Goal: Information Seeking & Learning: Find specific fact

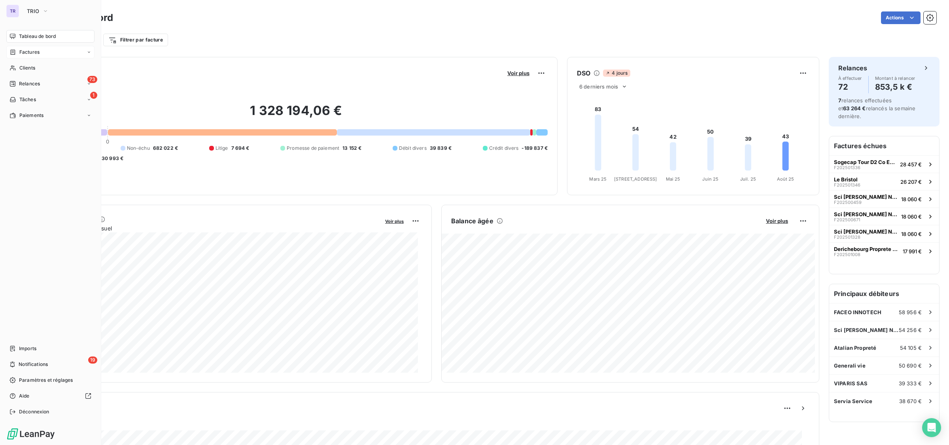
click at [39, 51] on span "Factures" at bounding box center [29, 52] width 20 height 7
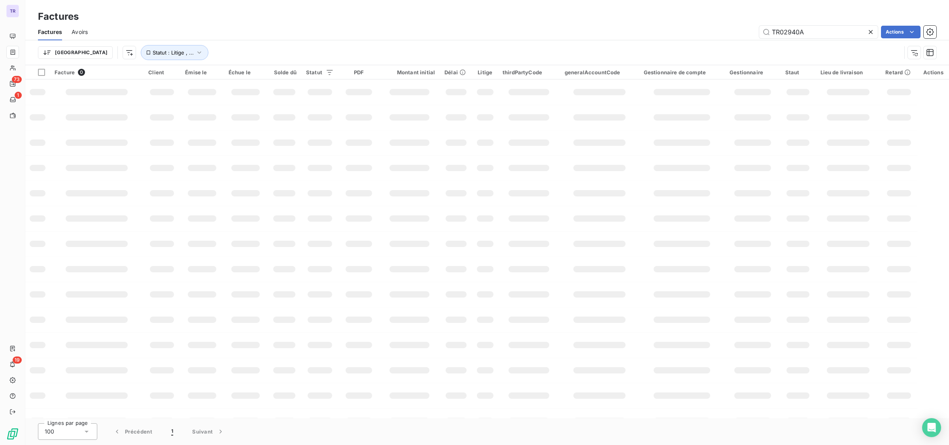
drag, startPoint x: 815, startPoint y: 36, endPoint x: 726, endPoint y: 34, distance: 89.0
click at [719, 32] on div "TR02940A Actions" at bounding box center [516, 32] width 839 height 13
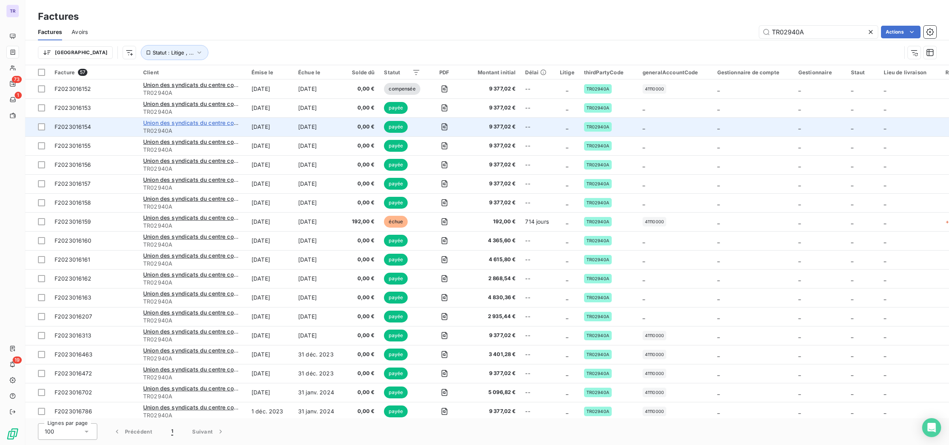
click at [186, 122] on span "Union des syndicats du centre commercial régional ULIS 2" at bounding box center [222, 122] width 158 height 7
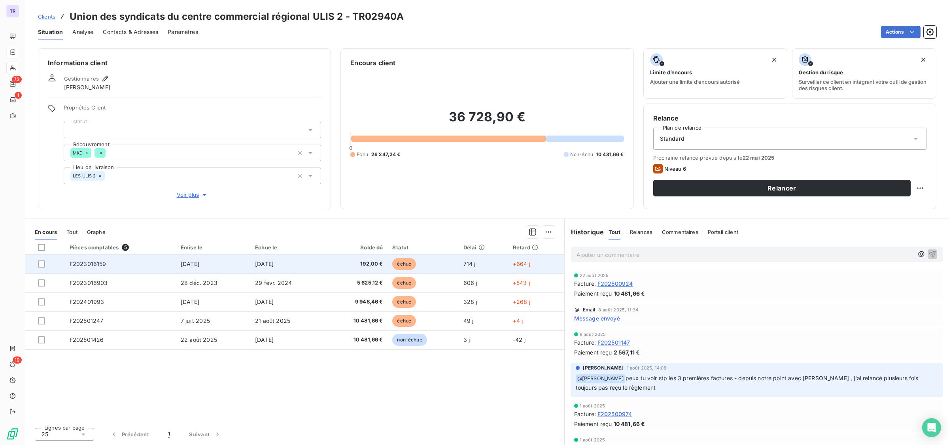
click at [408, 267] on span "échue" at bounding box center [404, 264] width 24 height 12
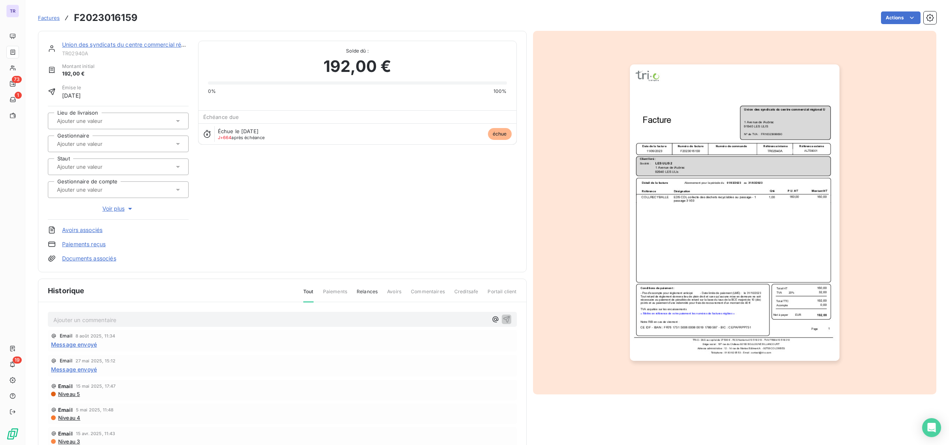
click at [651, 232] on img "button" at bounding box center [735, 212] width 210 height 296
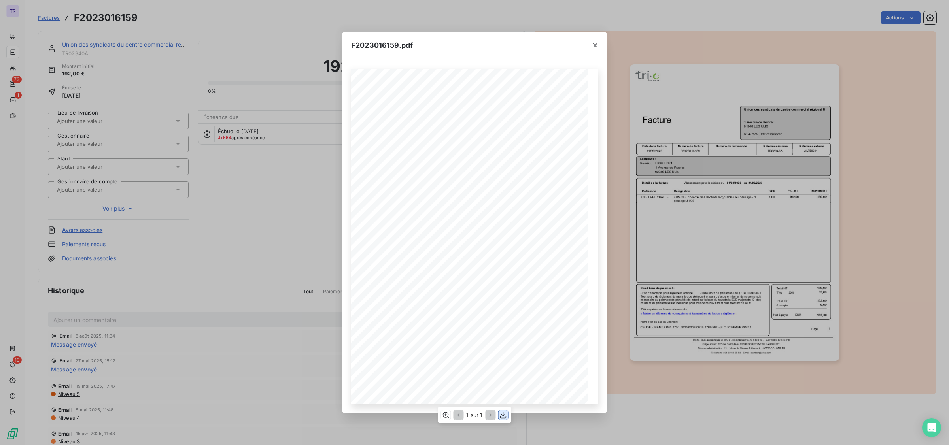
click at [502, 417] on icon "button" at bounding box center [503, 415] width 8 height 8
click at [238, 363] on div "F2023016159.pdf Référence interne Numéro de Date de Numéro de commande Référenc…" at bounding box center [474, 222] width 949 height 445
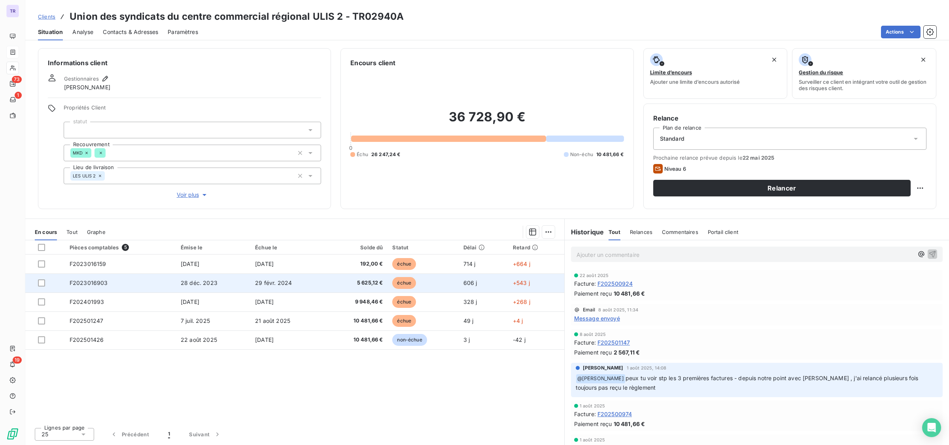
click at [401, 287] on span "échue" at bounding box center [404, 283] width 24 height 12
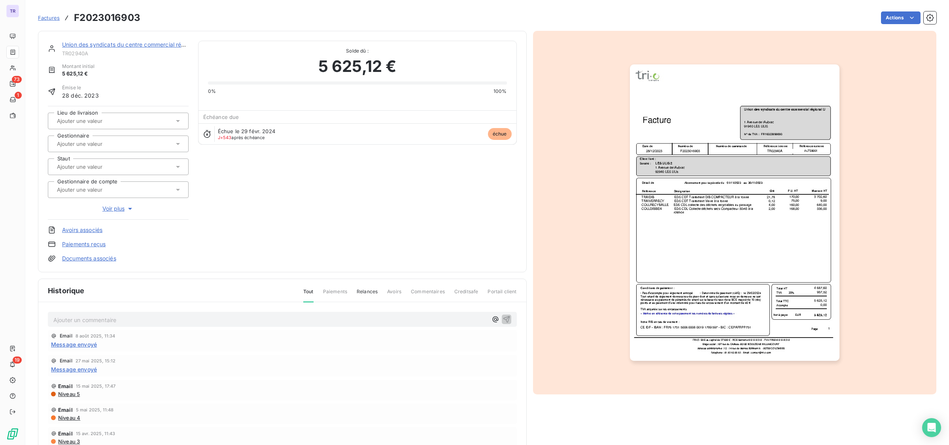
click at [680, 248] on img "button" at bounding box center [735, 212] width 210 height 296
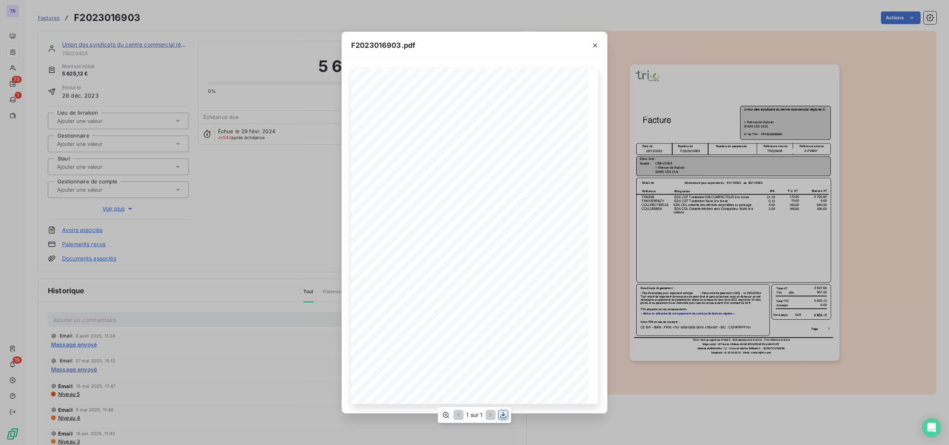
click at [505, 416] on icon "button" at bounding box center [503, 415] width 8 height 8
click at [599, 42] on button "button" at bounding box center [595, 45] width 13 height 13
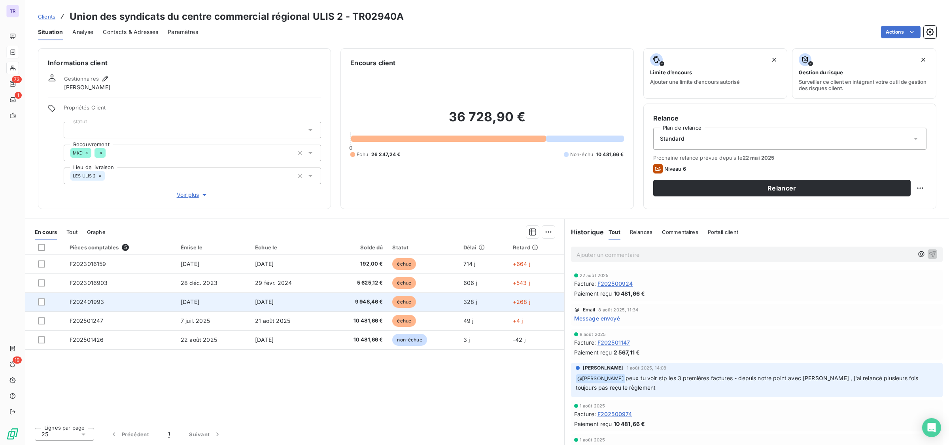
click at [386, 304] on td "9 948,46 €" at bounding box center [356, 302] width 63 height 19
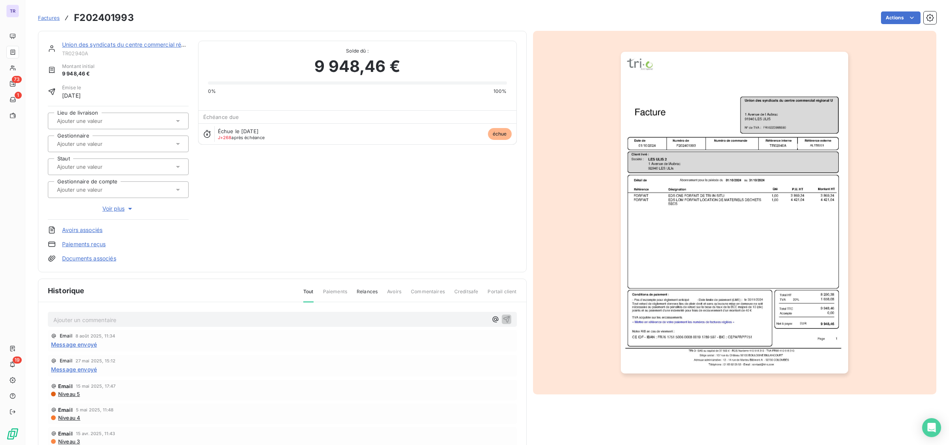
click at [695, 158] on img "button" at bounding box center [734, 213] width 227 height 322
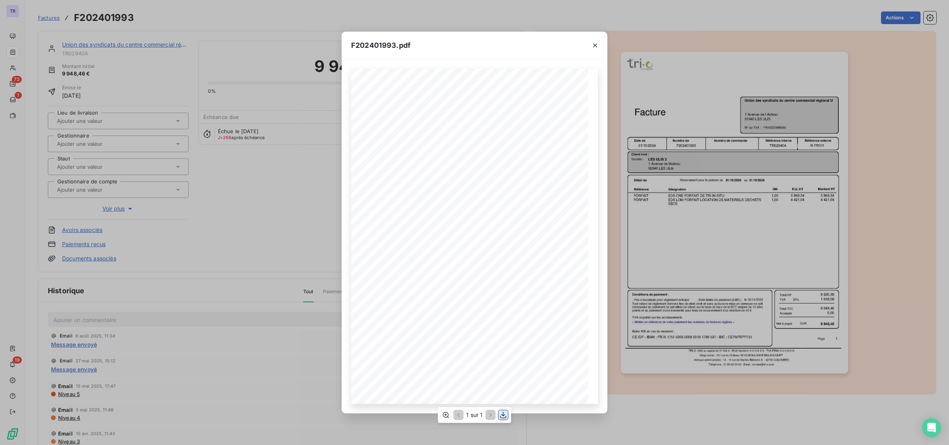
click at [506, 412] on icon "button" at bounding box center [503, 415] width 8 height 8
click at [595, 47] on icon "button" at bounding box center [595, 46] width 8 height 8
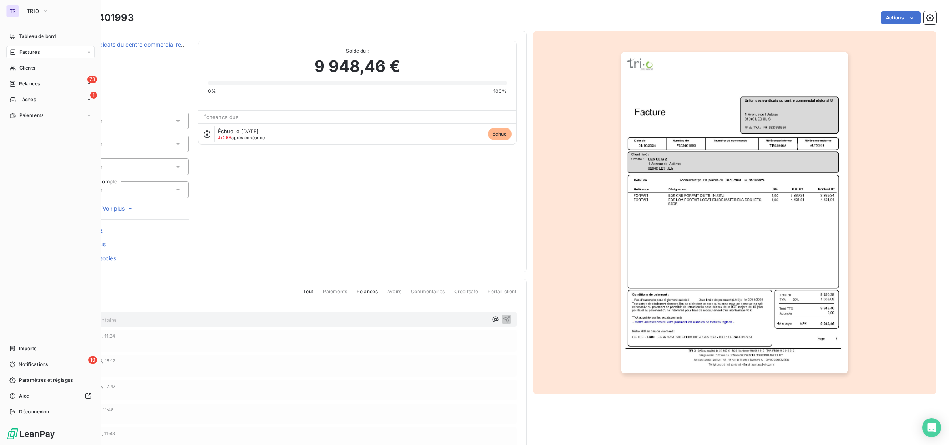
click at [34, 53] on span "Factures" at bounding box center [29, 52] width 20 height 7
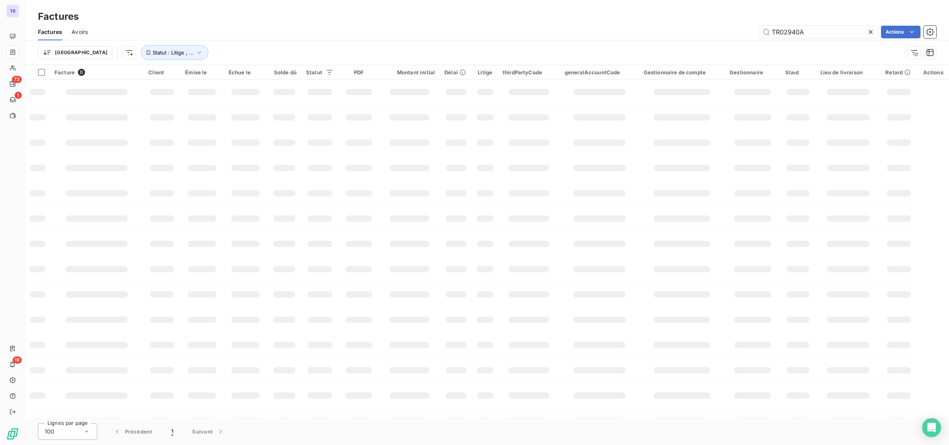
drag, startPoint x: 819, startPoint y: 34, endPoint x: 595, endPoint y: 22, distance: 224.1
click at [625, 22] on div "Factures Factures Avoirs TR02940A Actions Trier Statut : Litige , ..." at bounding box center [486, 32] width 923 height 65
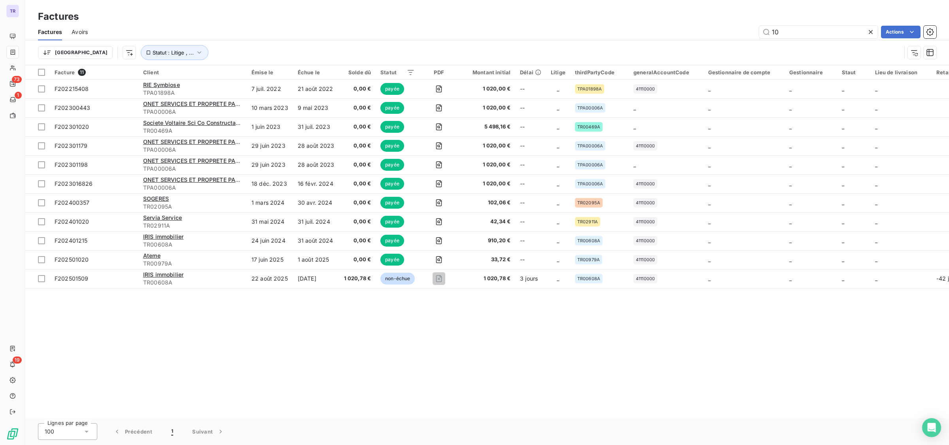
type input "1"
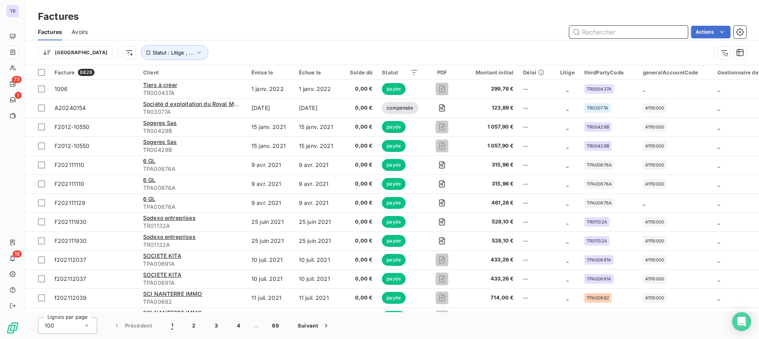
click at [626, 30] on input "text" at bounding box center [628, 32] width 119 height 13
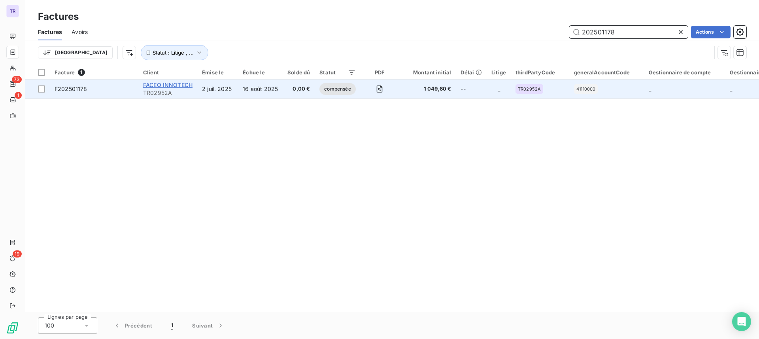
type input "202501178"
click at [169, 83] on span "FACEO INNOTECH" at bounding box center [167, 84] width 49 height 7
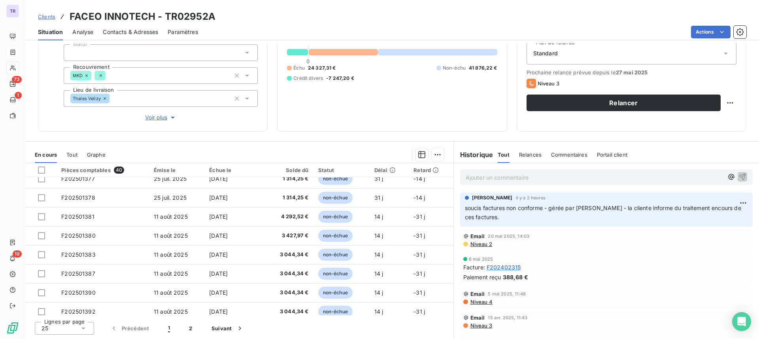
scroll to position [337, 0]
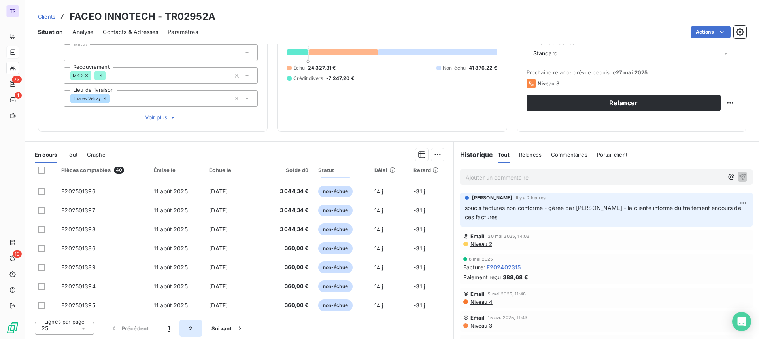
click at [189, 329] on button "2" at bounding box center [190, 328] width 22 height 17
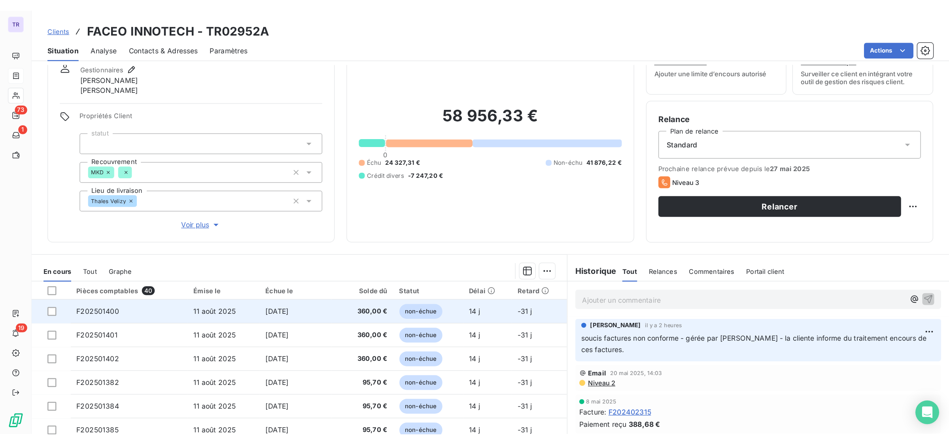
scroll to position [0, 0]
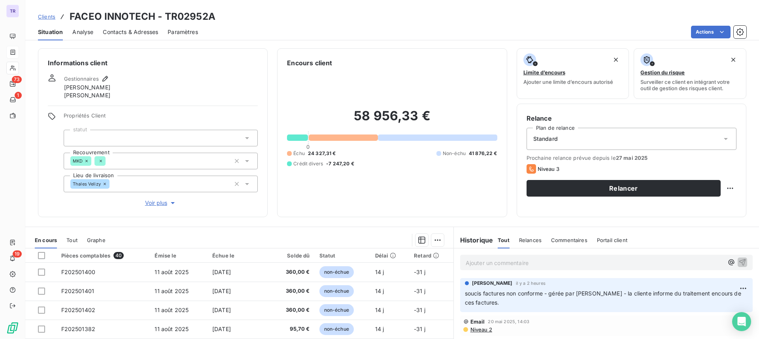
click at [124, 33] on span "Contacts & Adresses" at bounding box center [130, 32] width 55 height 8
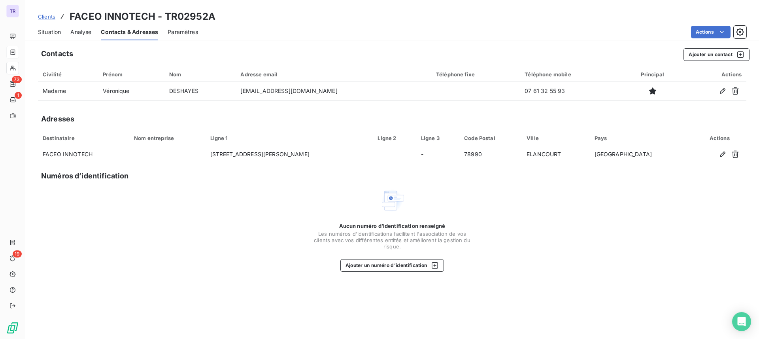
drag, startPoint x: 61, startPoint y: 30, endPoint x: 70, endPoint y: 41, distance: 14.0
click at [60, 30] on span "Situation" at bounding box center [49, 32] width 23 height 8
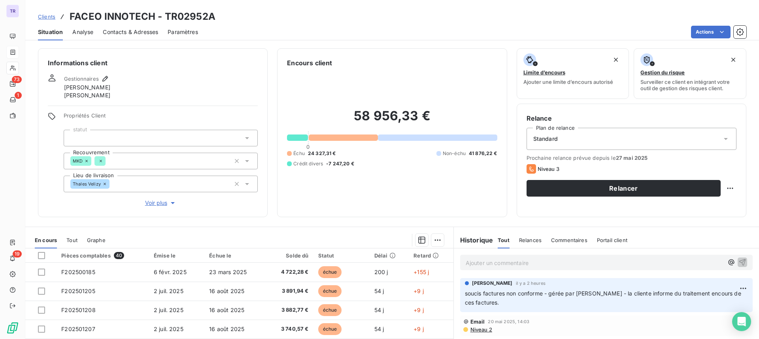
click at [73, 240] on span "Tout" at bounding box center [71, 240] width 11 height 6
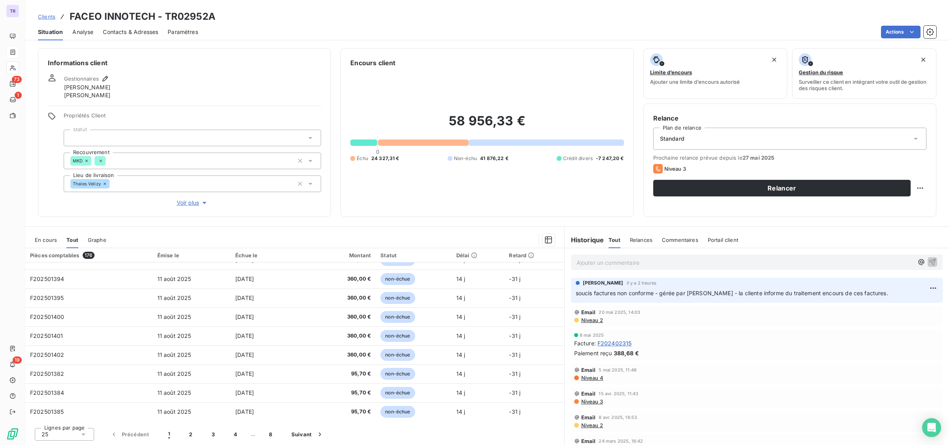
scroll to position [315, 0]
click at [193, 434] on button "2" at bounding box center [190, 434] width 22 height 17
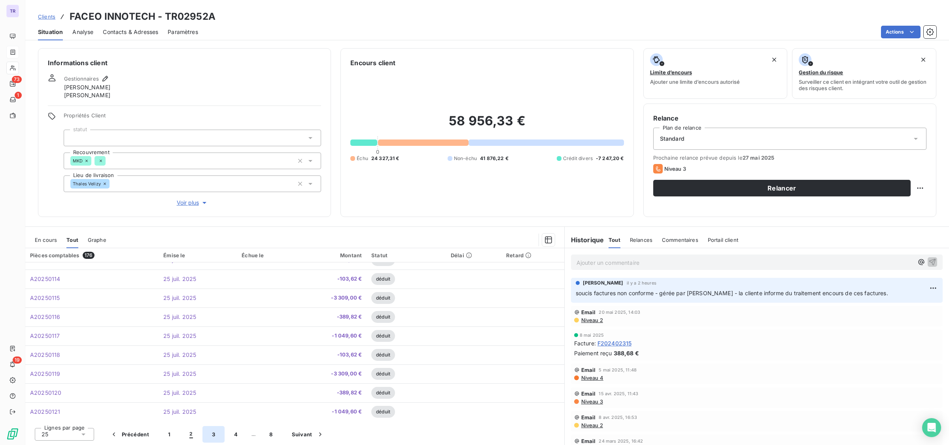
click at [213, 437] on button "3" at bounding box center [213, 434] width 22 height 17
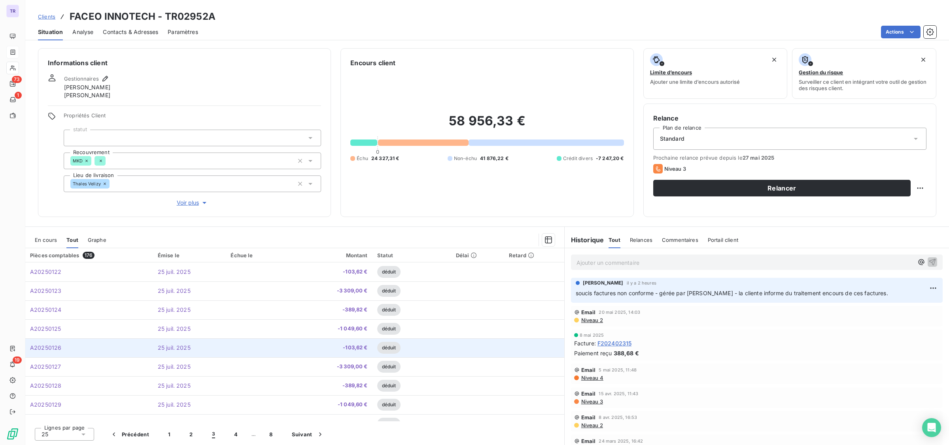
scroll to position [198, 0]
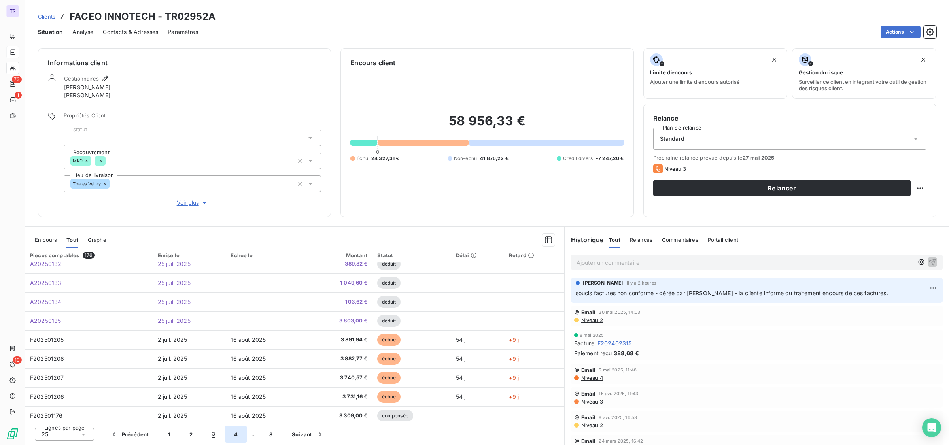
click at [232, 429] on button "4" at bounding box center [236, 434] width 23 height 17
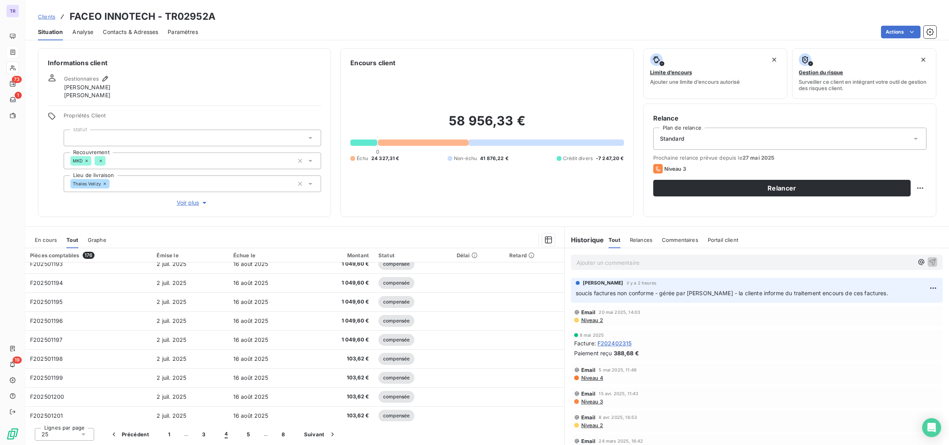
scroll to position [148, 0]
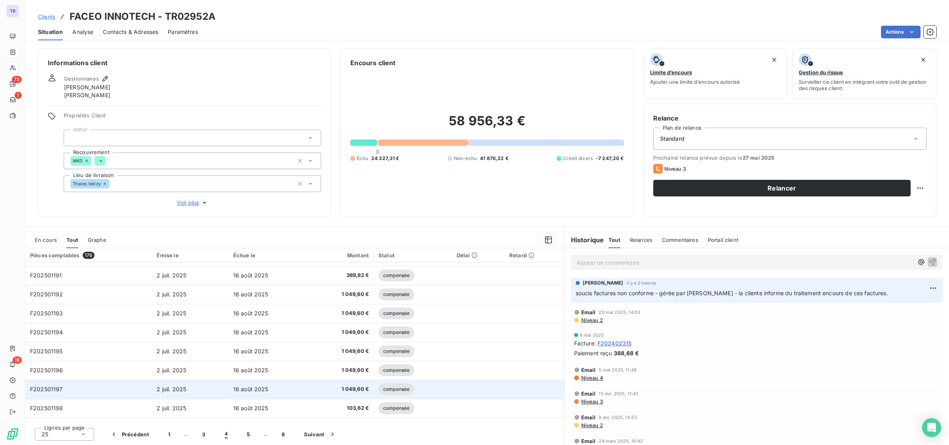
click at [370, 386] on td "1 049,60 €" at bounding box center [341, 389] width 65 height 19
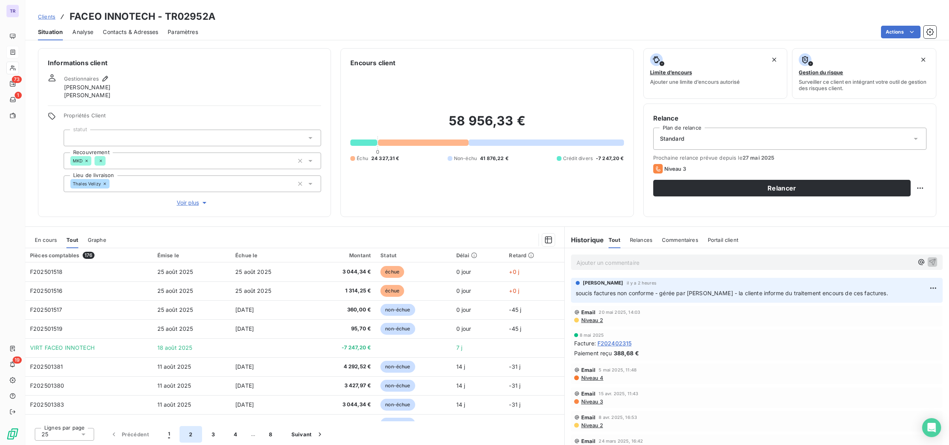
click at [183, 435] on button "2" at bounding box center [190, 434] width 22 height 17
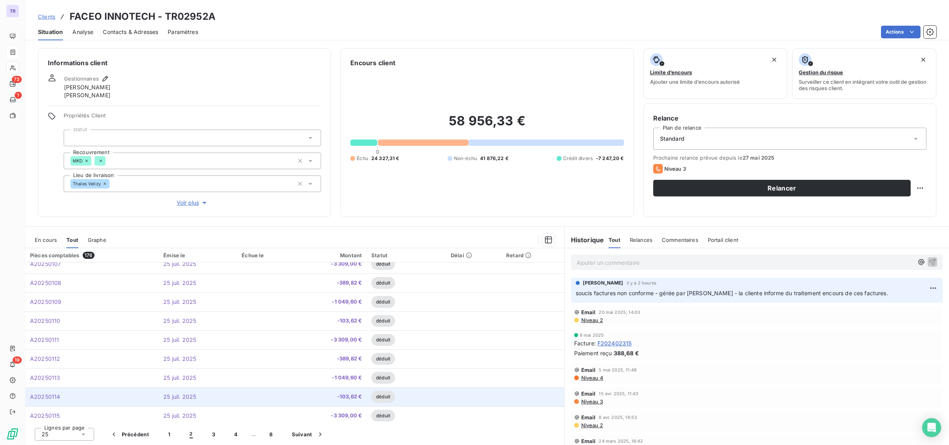
scroll to position [315, 0]
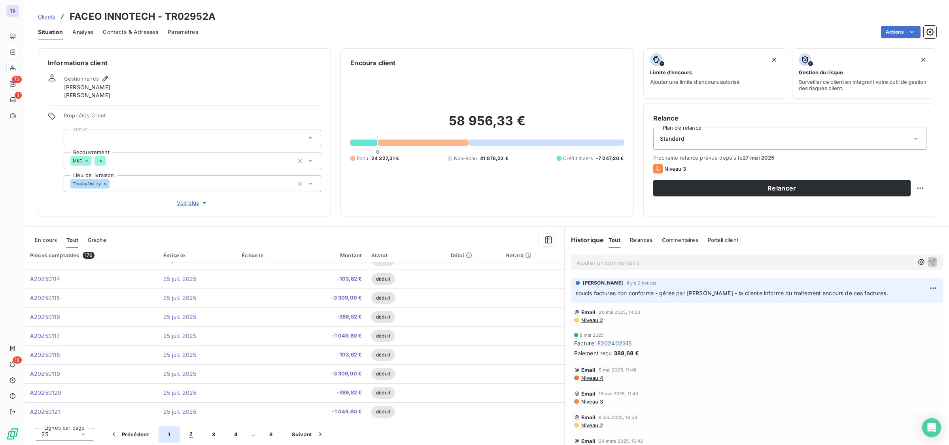
click at [170, 437] on button "1" at bounding box center [169, 434] width 21 height 17
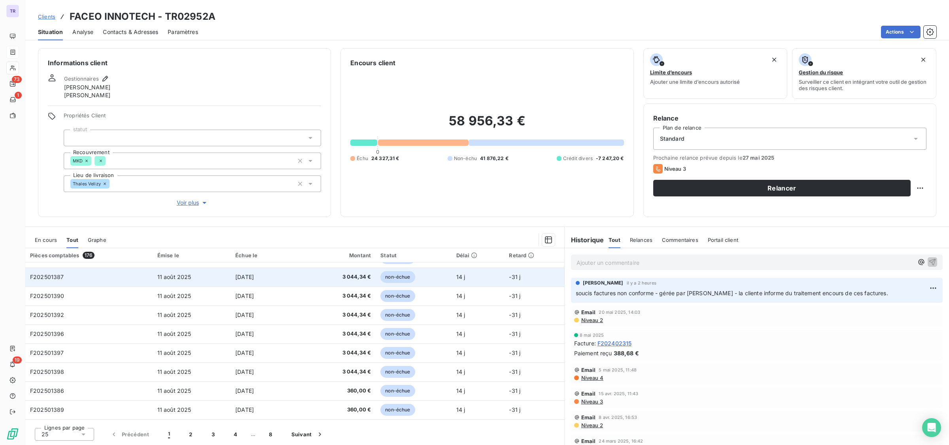
scroll to position [148, 0]
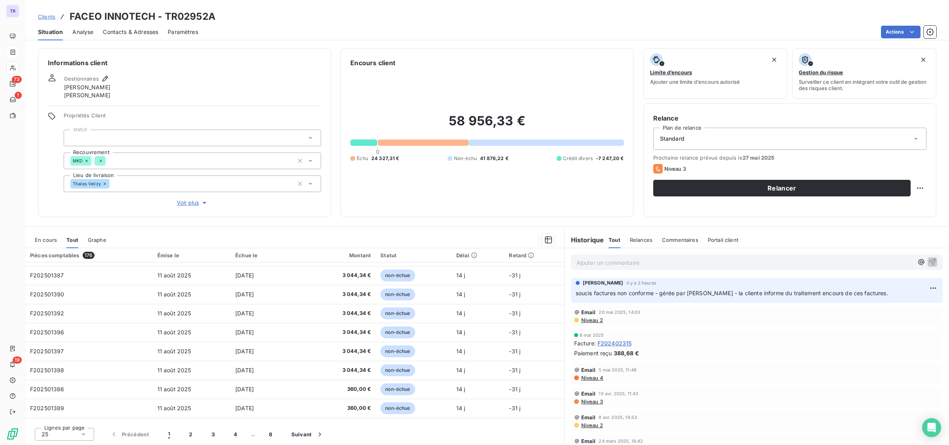
click at [76, 432] on div "25" at bounding box center [64, 434] width 59 height 13
click at [82, 402] on li "50" at bounding box center [64, 405] width 59 height 14
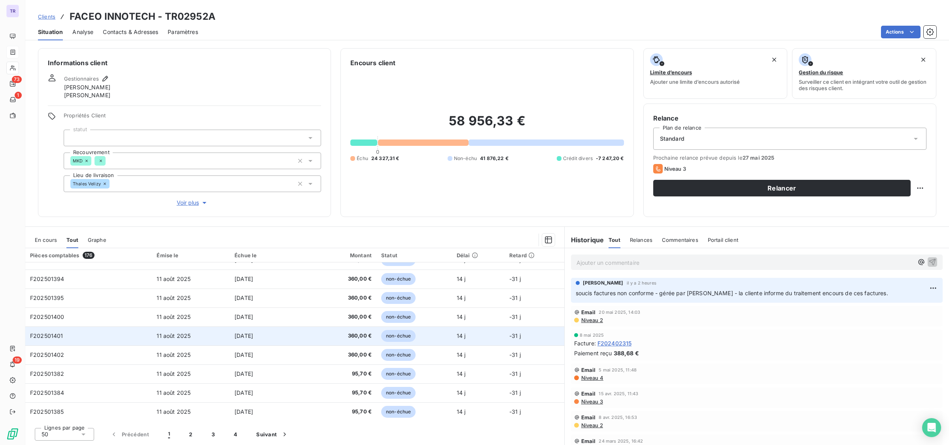
scroll to position [0, 0]
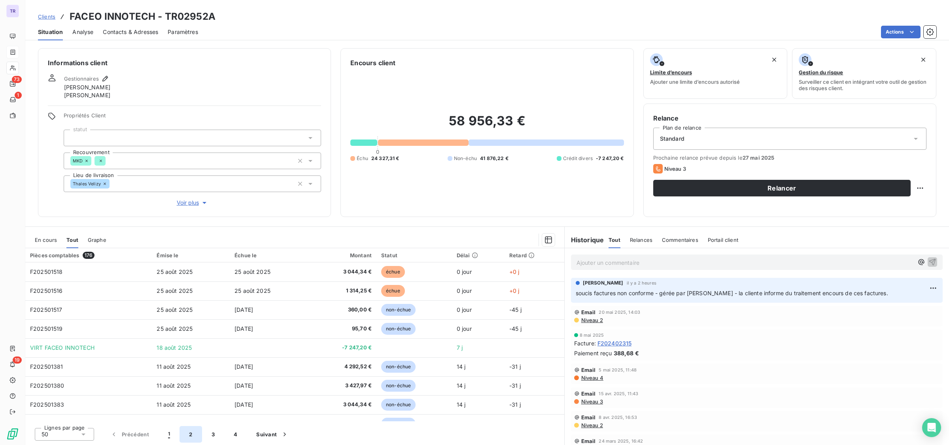
click at [191, 437] on button "2" at bounding box center [190, 434] width 22 height 17
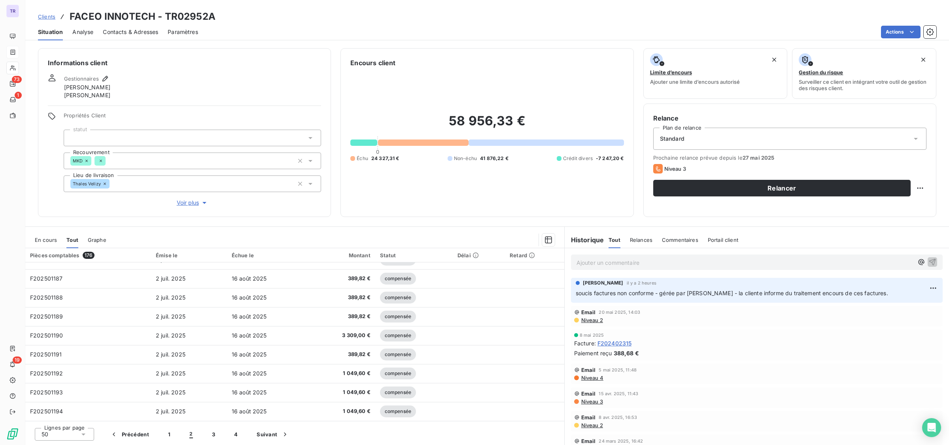
scroll to position [741, 0]
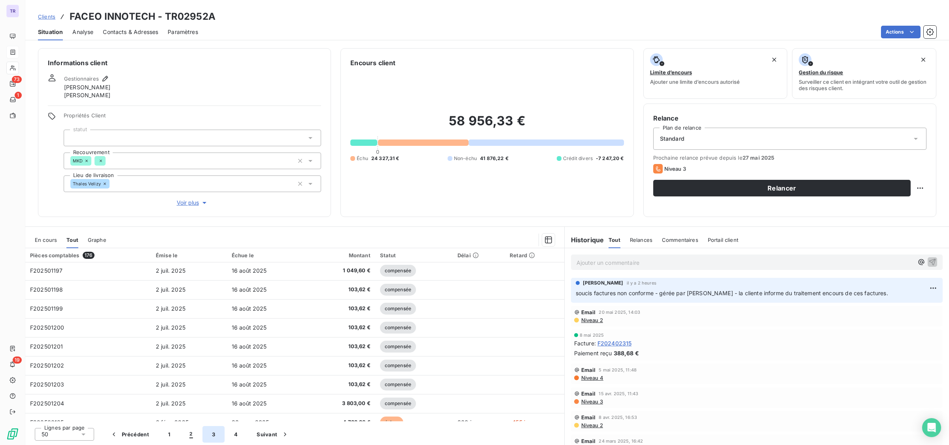
click at [210, 434] on button "3" at bounding box center [213, 434] width 22 height 17
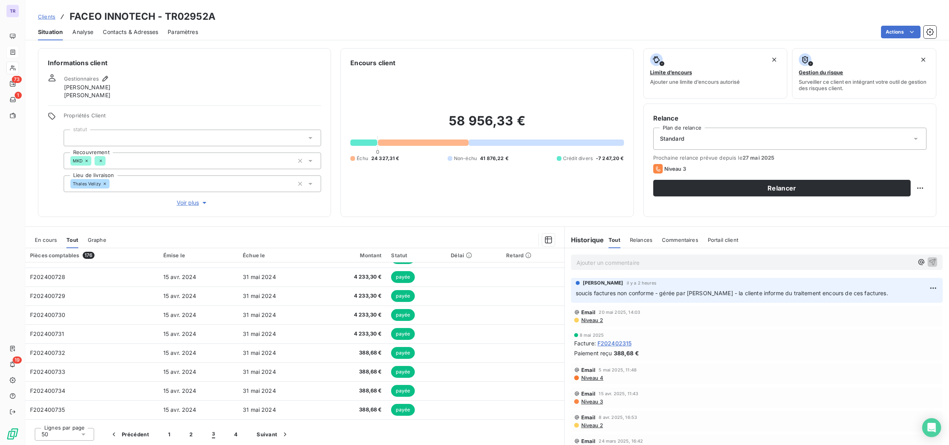
scroll to position [790, 0]
click at [231, 433] on button "4" at bounding box center [236, 434] width 23 height 17
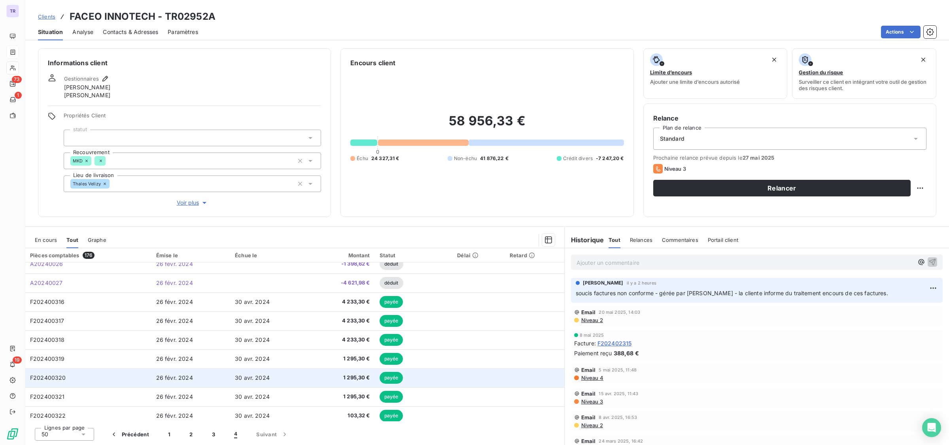
scroll to position [334, 0]
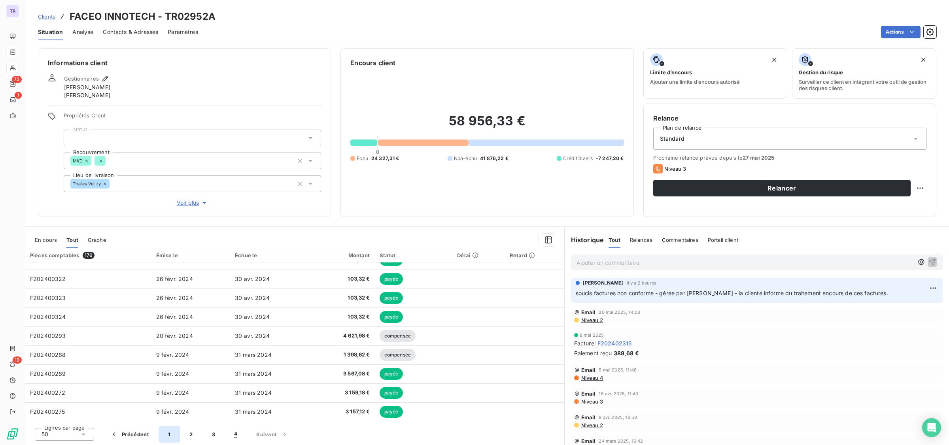
click at [175, 434] on button "1" at bounding box center [169, 434] width 21 height 17
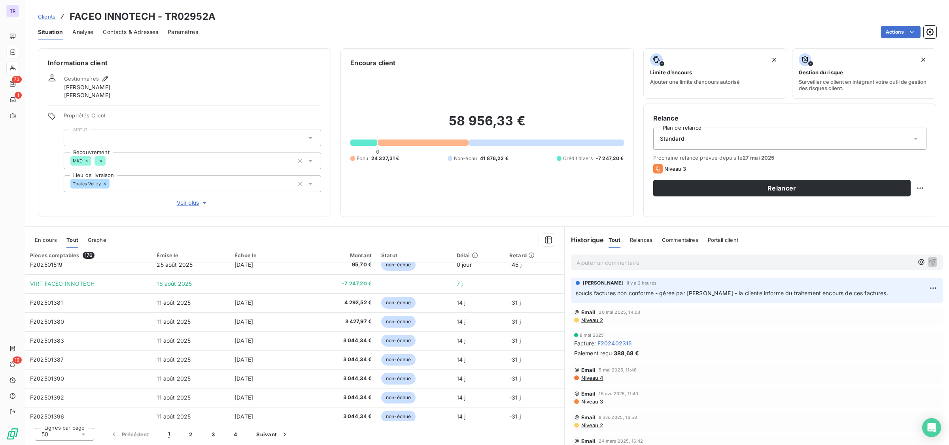
scroll to position [0, 0]
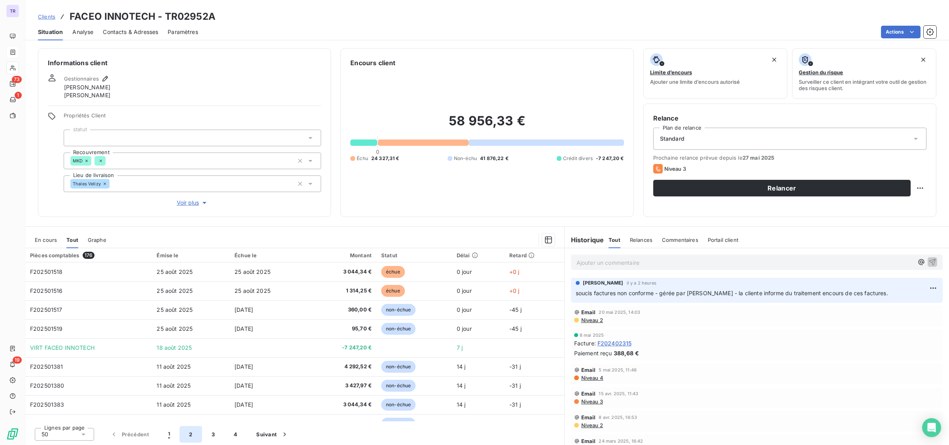
click at [191, 432] on button "2" at bounding box center [190, 434] width 22 height 17
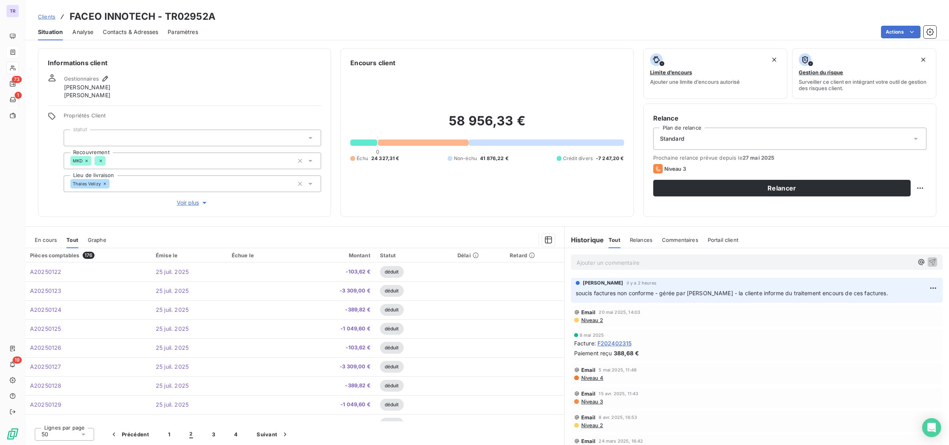
click at [46, 242] on span "En cours" at bounding box center [46, 240] width 22 height 6
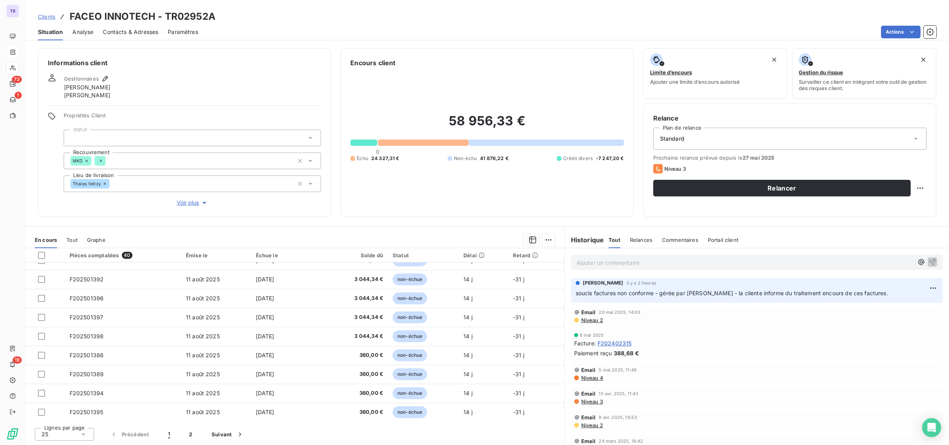
scroll to position [315, 0]
click at [193, 433] on button "2" at bounding box center [190, 434] width 22 height 17
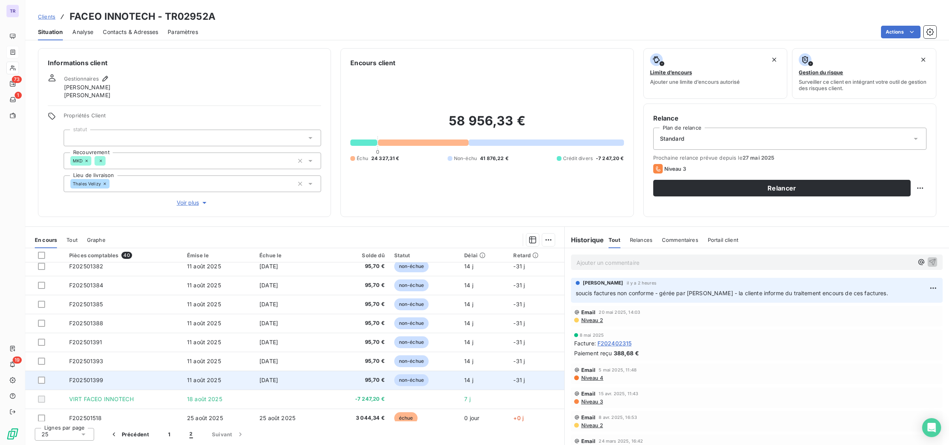
scroll to position [126, 0]
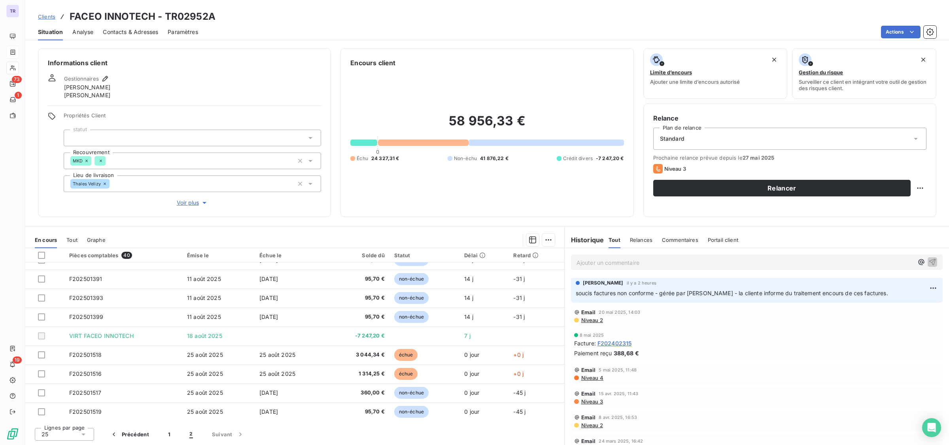
drag, startPoint x: 176, startPoint y: 435, endPoint x: 180, endPoint y: 437, distance: 4.4
click at [176, 435] on button "1" at bounding box center [169, 434] width 21 height 17
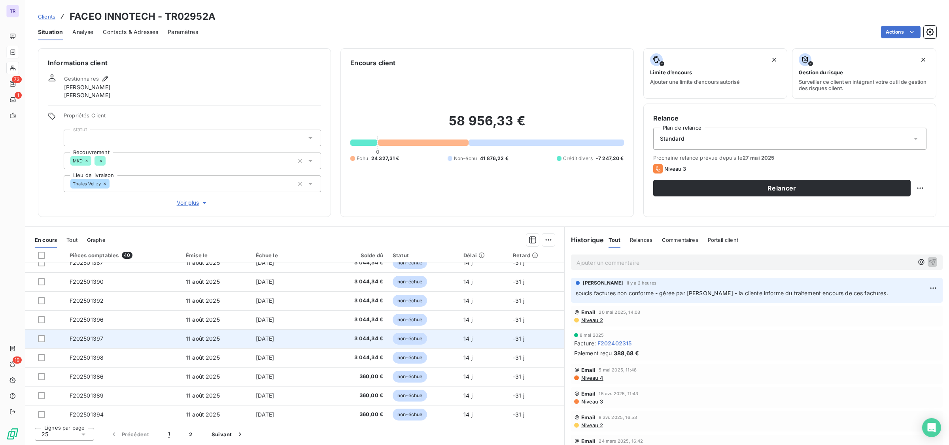
scroll to position [315, 0]
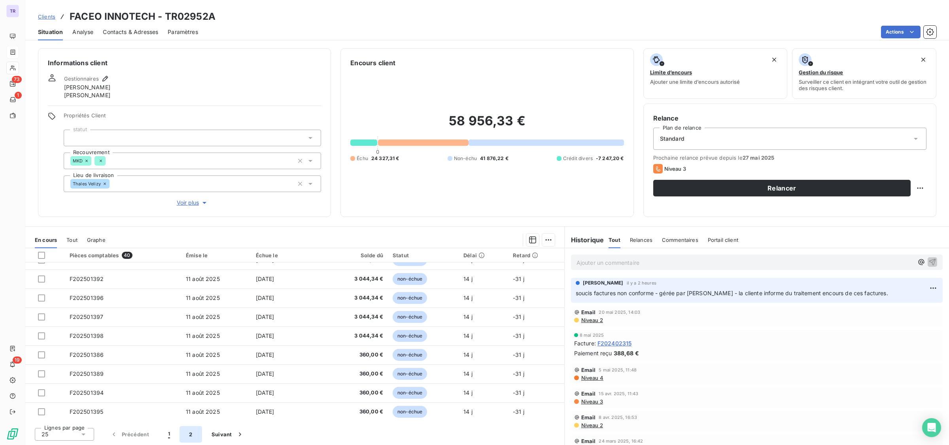
click at [188, 434] on button "2" at bounding box center [190, 434] width 22 height 17
click at [166, 437] on button "1" at bounding box center [169, 434] width 21 height 17
drag, startPoint x: 190, startPoint y: 432, endPoint x: 194, endPoint y: 433, distance: 4.0
click at [190, 433] on button "2" at bounding box center [190, 434] width 22 height 17
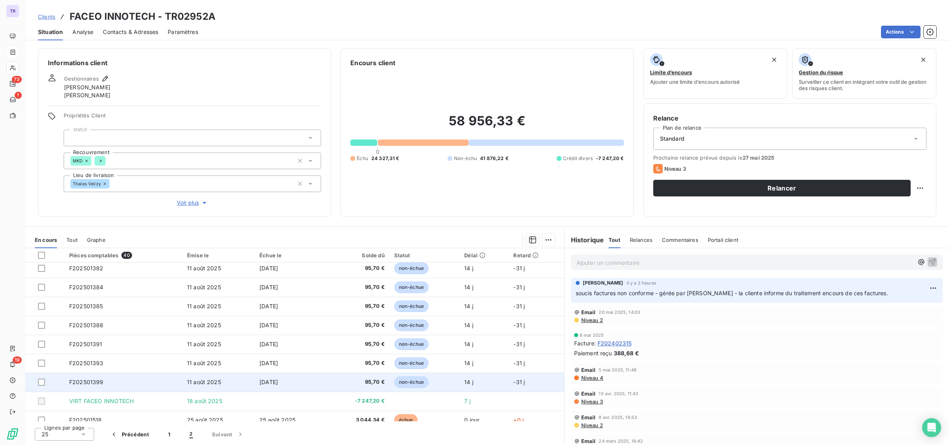
scroll to position [0, 0]
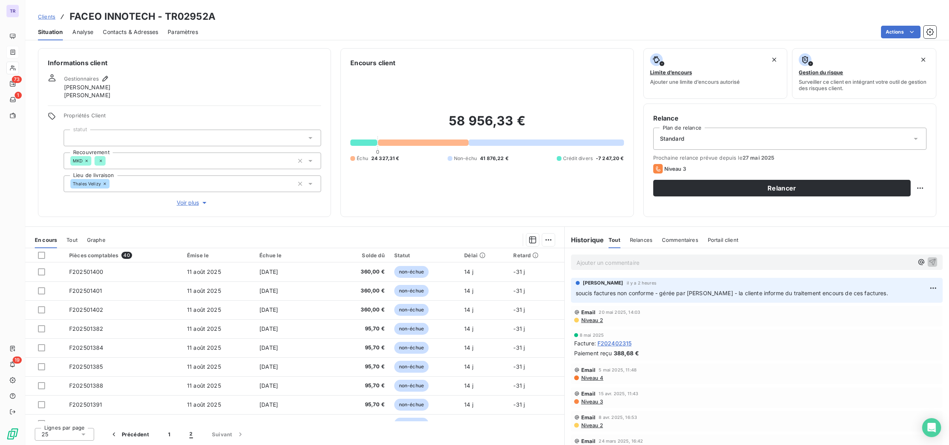
click at [196, 435] on button "2" at bounding box center [191, 434] width 22 height 17
click at [192, 433] on span "2" at bounding box center [190, 434] width 3 height 8
click at [169, 434] on button "1" at bounding box center [169, 434] width 21 height 17
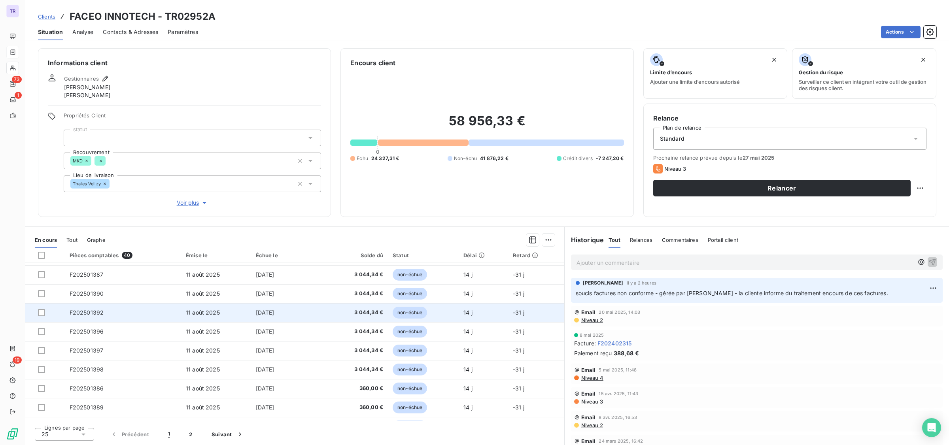
scroll to position [315, 0]
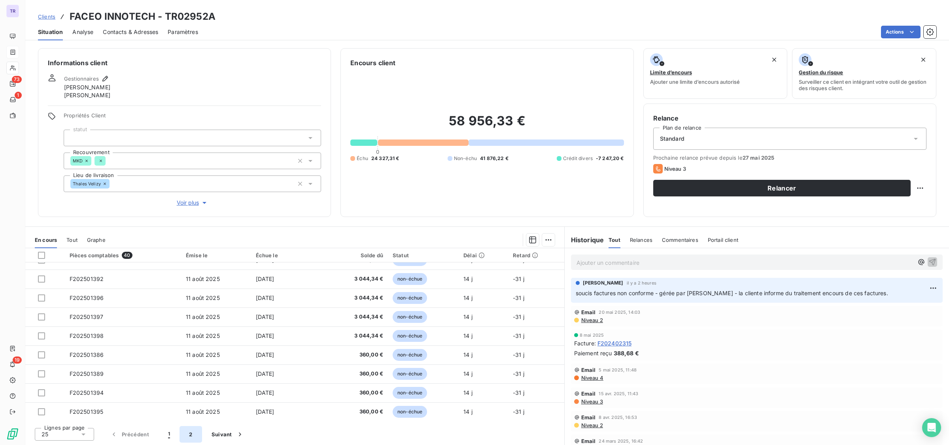
click at [189, 436] on button "2" at bounding box center [190, 434] width 22 height 17
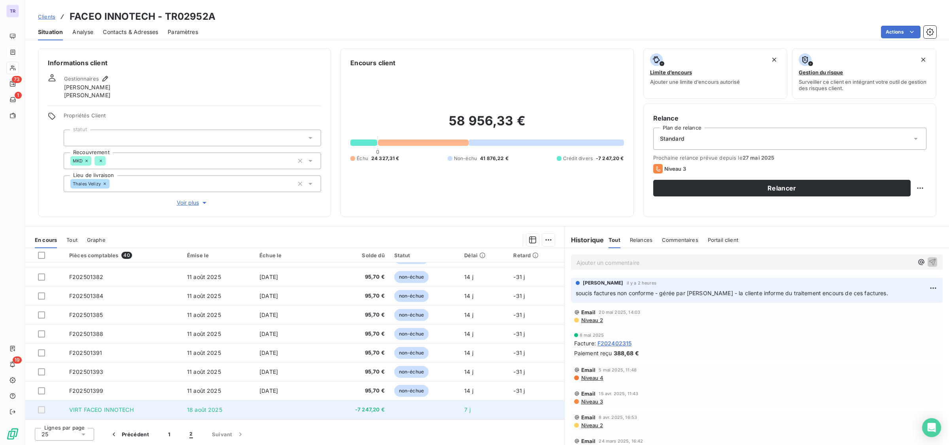
scroll to position [0, 0]
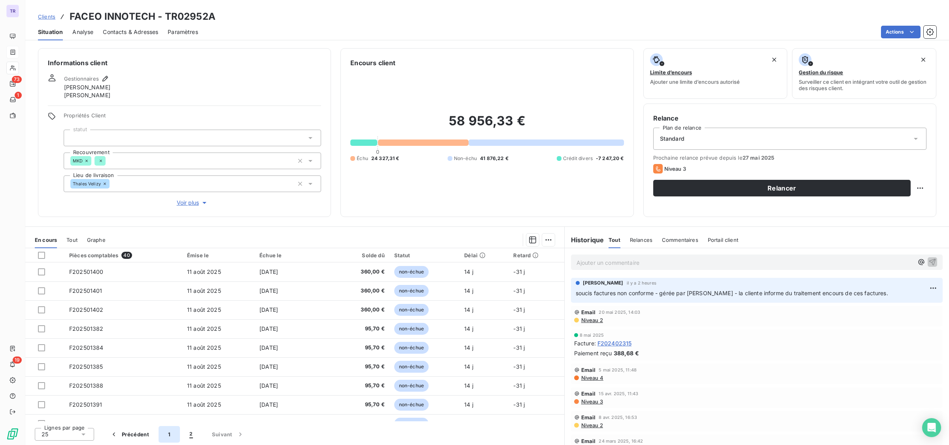
click at [170, 432] on button "1" at bounding box center [169, 434] width 21 height 17
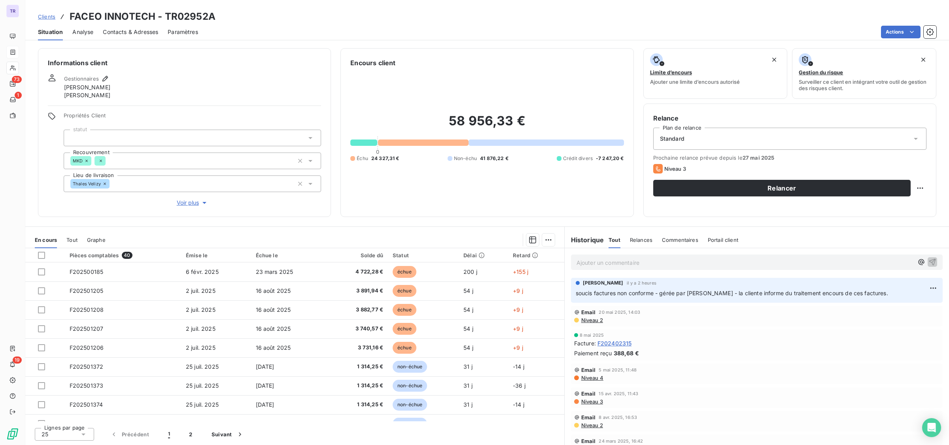
click at [716, 264] on p "Ajouter un commentaire ﻿" at bounding box center [744, 263] width 337 height 10
click at [183, 436] on button "2" at bounding box center [190, 434] width 22 height 17
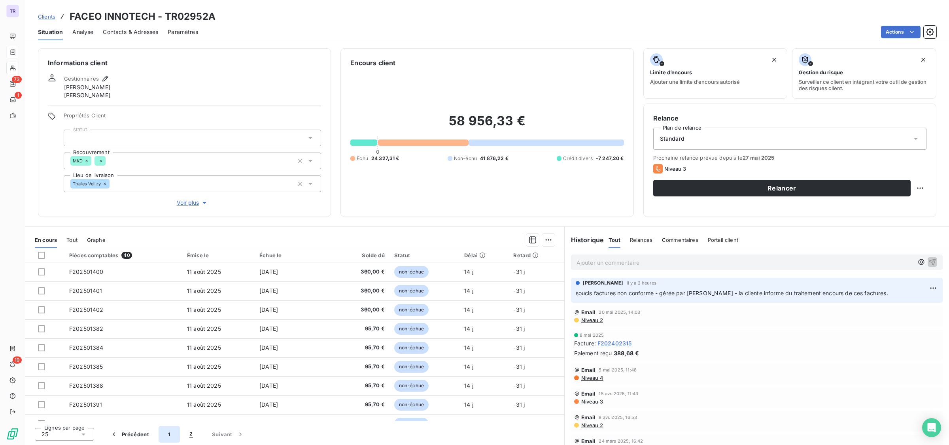
drag, startPoint x: 173, startPoint y: 432, endPoint x: 177, endPoint y: 435, distance: 5.0
click at [173, 435] on button "1" at bounding box center [169, 434] width 21 height 17
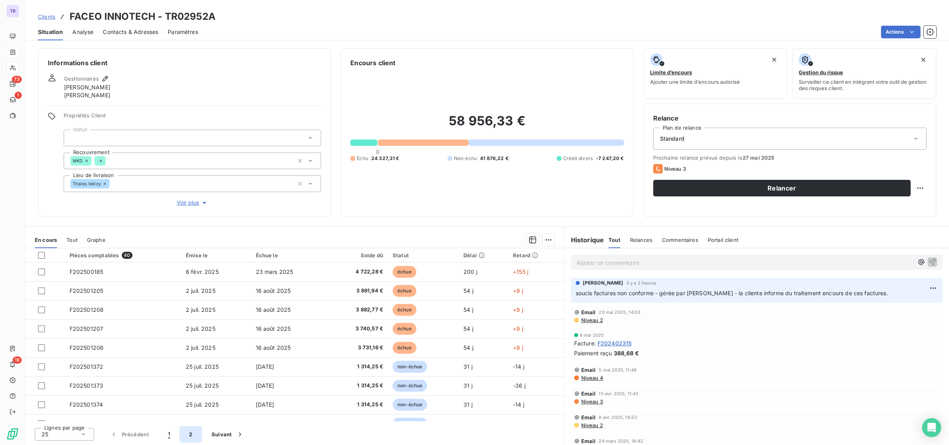
click at [187, 437] on button "2" at bounding box center [190, 434] width 22 height 17
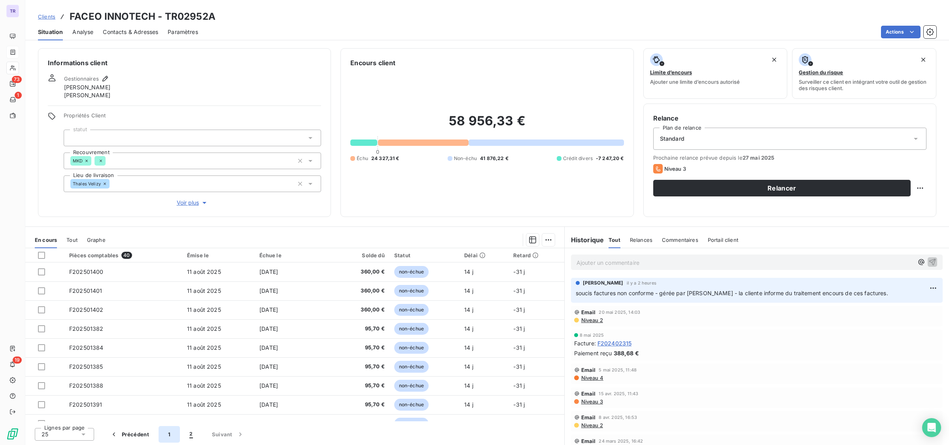
click at [169, 436] on button "1" at bounding box center [169, 434] width 21 height 17
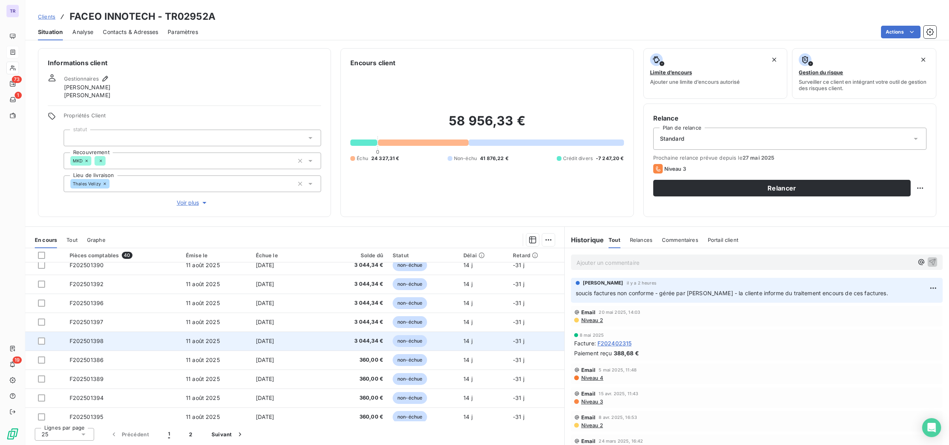
scroll to position [315, 0]
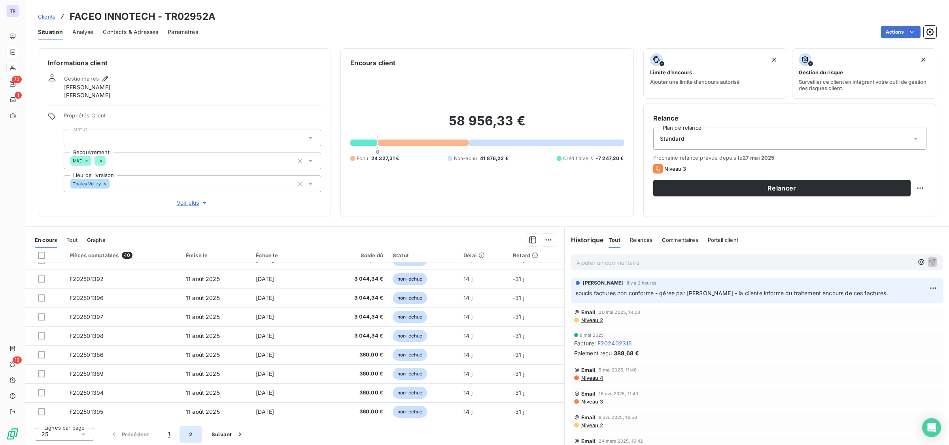
click at [192, 437] on button "2" at bounding box center [190, 434] width 22 height 17
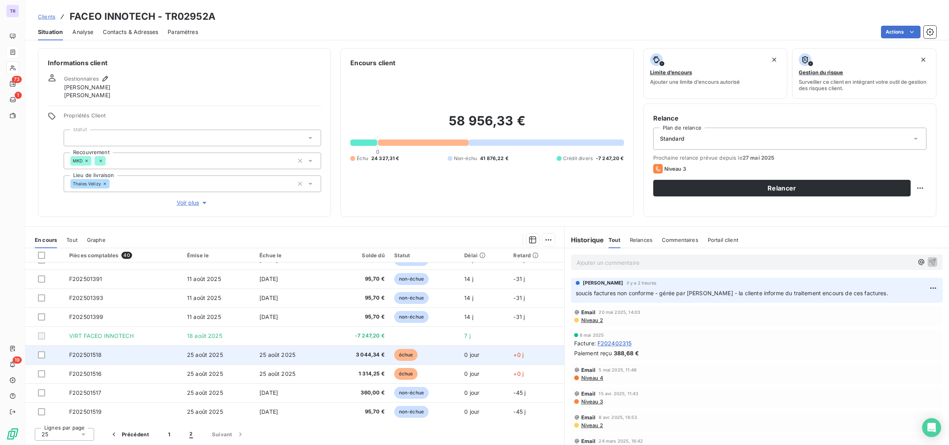
scroll to position [0, 0]
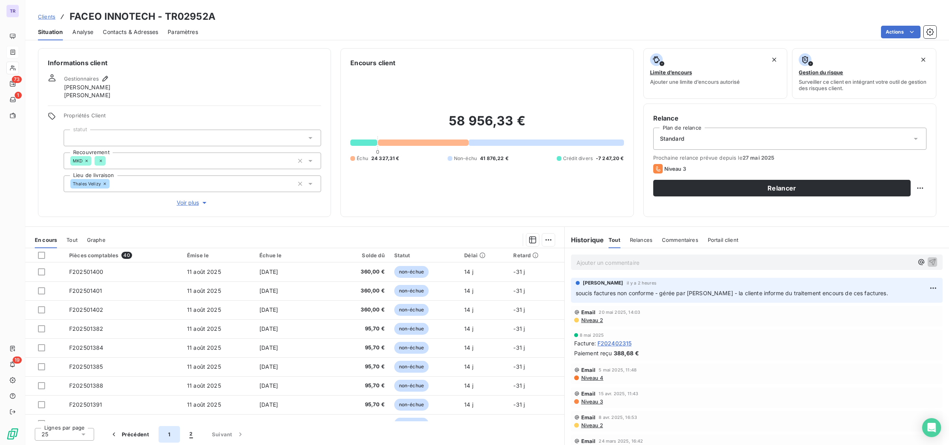
click at [173, 436] on button "1" at bounding box center [169, 434] width 21 height 17
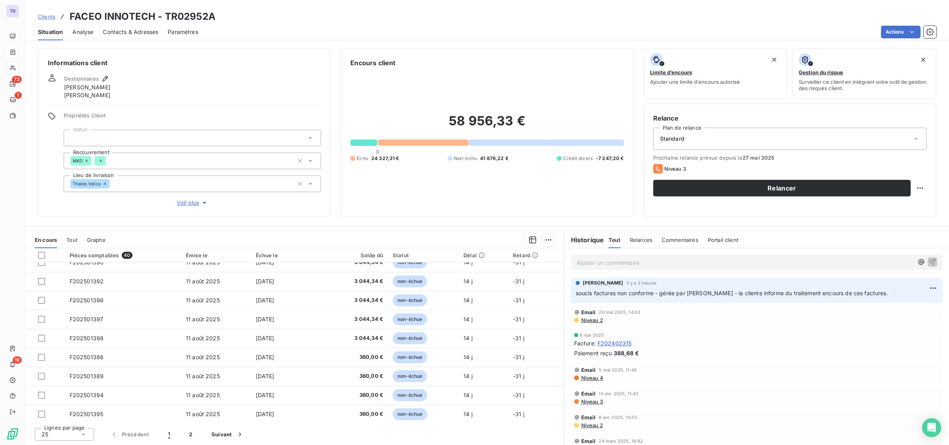
scroll to position [315, 0]
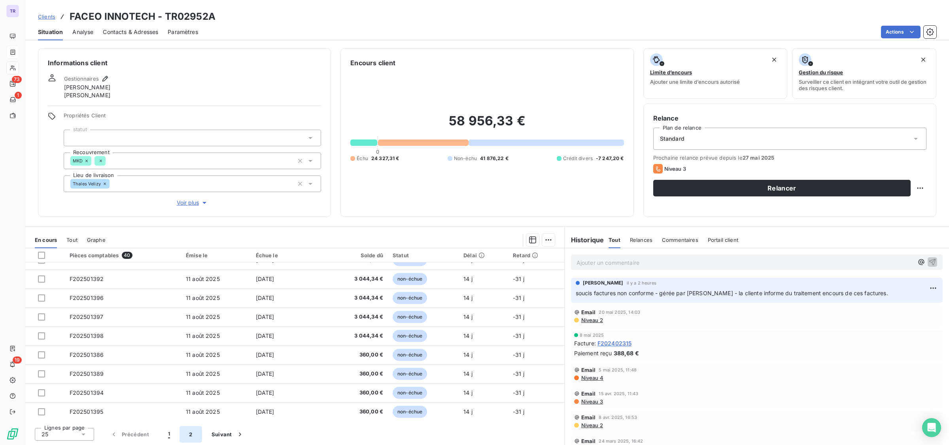
click at [195, 434] on button "2" at bounding box center [190, 434] width 22 height 17
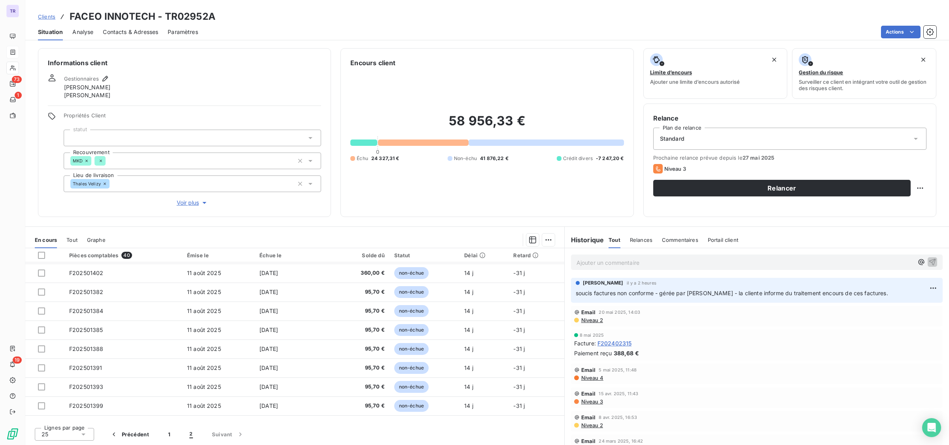
scroll to position [0, 0]
click at [166, 431] on button "1" at bounding box center [169, 434] width 21 height 17
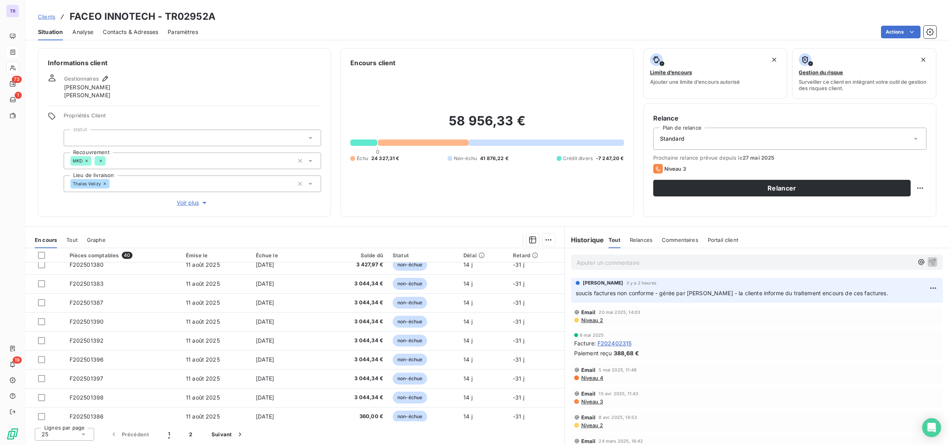
scroll to position [315, 0]
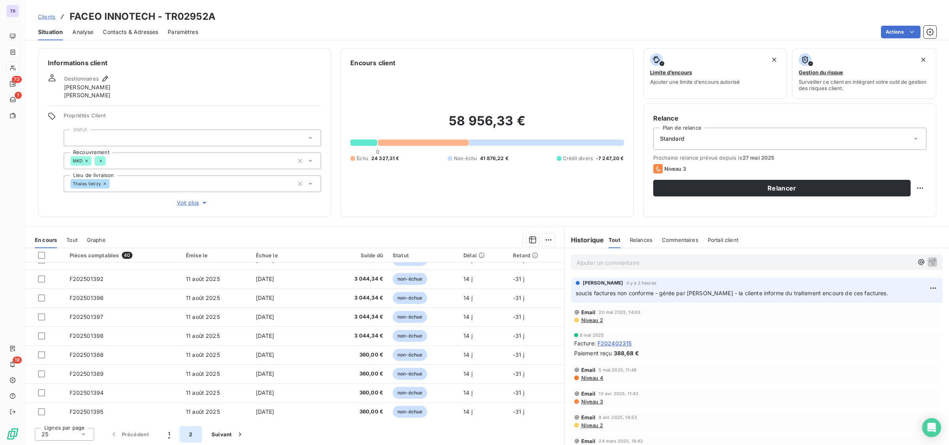
click at [187, 432] on button "2" at bounding box center [190, 434] width 22 height 17
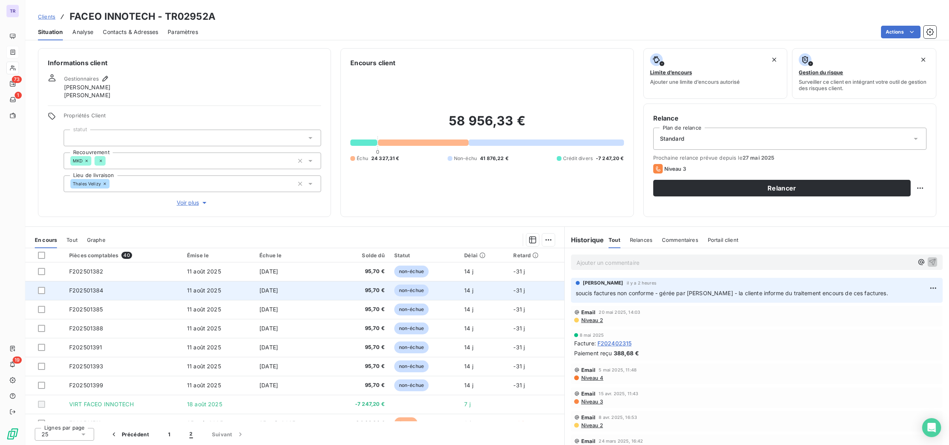
scroll to position [0, 0]
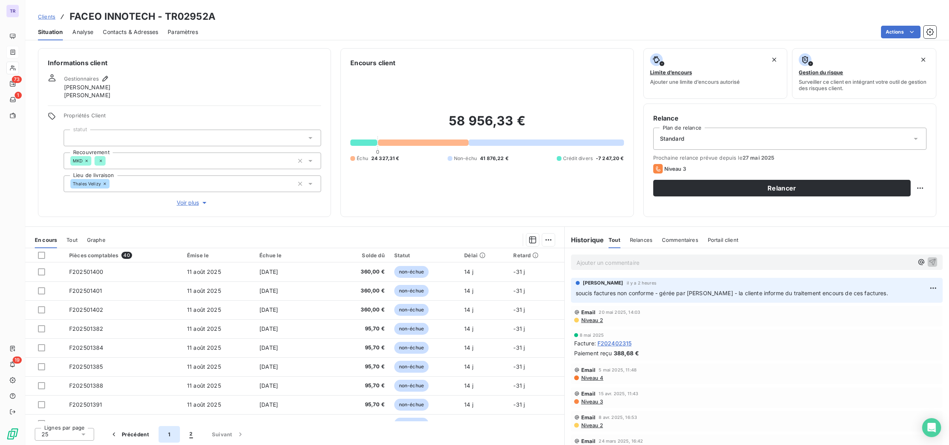
click at [174, 432] on button "1" at bounding box center [169, 434] width 21 height 17
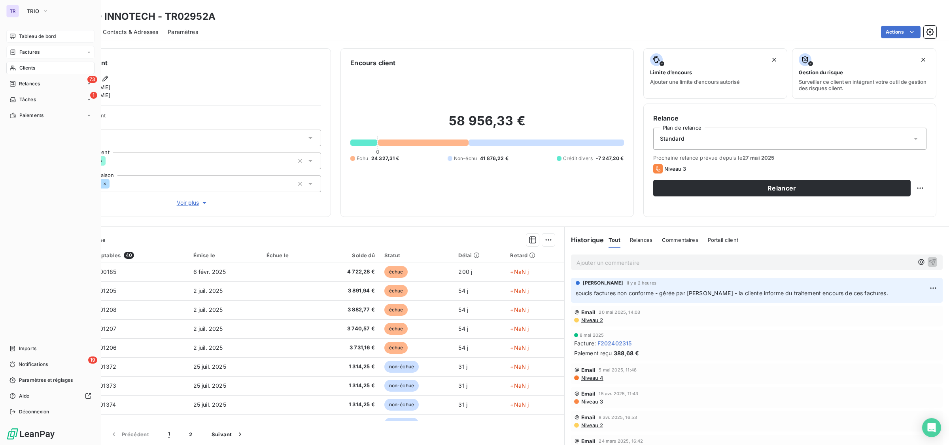
click at [40, 39] on span "Tableau de bord" at bounding box center [37, 36] width 37 height 7
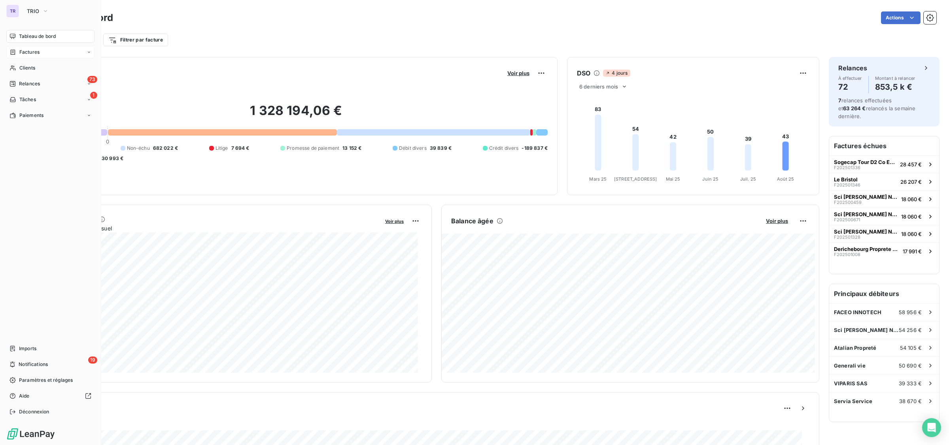
click at [34, 50] on span "Factures" at bounding box center [29, 52] width 20 height 7
click at [24, 82] on span "Relances" at bounding box center [29, 83] width 21 height 7
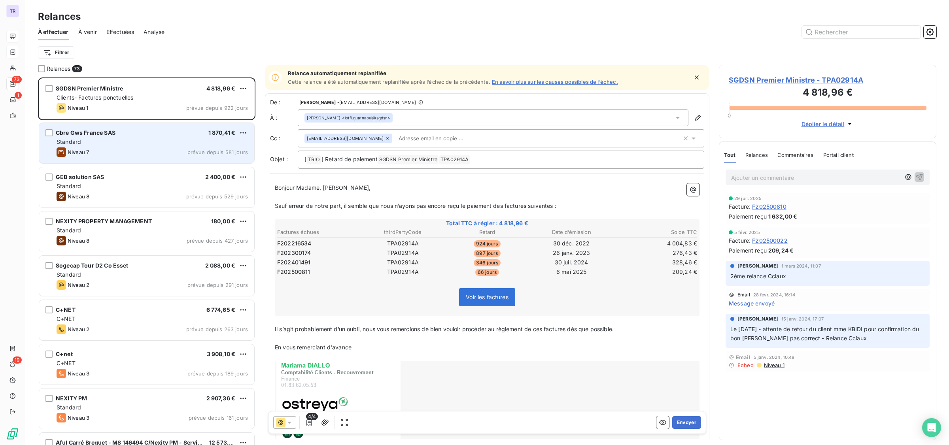
click at [208, 140] on div "Standard" at bounding box center [152, 142] width 191 height 8
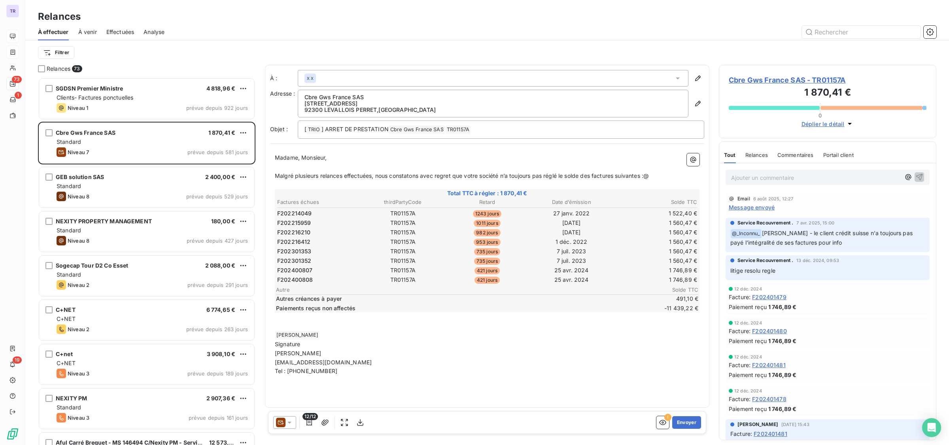
click at [795, 80] on span "Cbre Gws France SAS - TR01157A" at bounding box center [828, 80] width 198 height 11
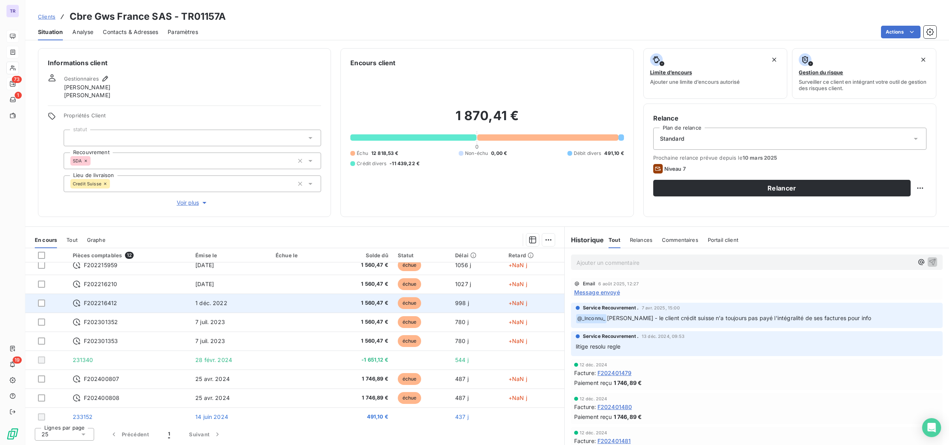
scroll to position [69, 0]
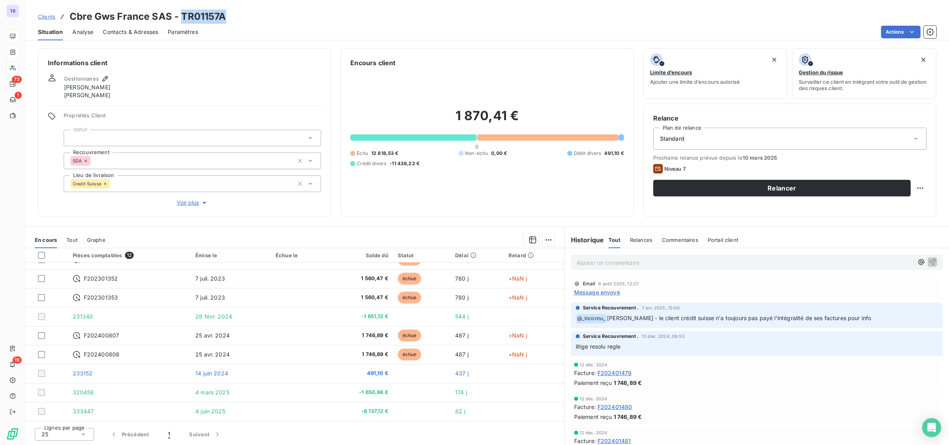
drag, startPoint x: 227, startPoint y: 13, endPoint x: 183, endPoint y: 12, distance: 43.9
click at [183, 12] on div "Clients Cbre Gws France SAS - TR01157A" at bounding box center [486, 16] width 923 height 14
copy h3 "TR01157A"
click at [146, 34] on span "Contacts & Adresses" at bounding box center [130, 32] width 55 height 8
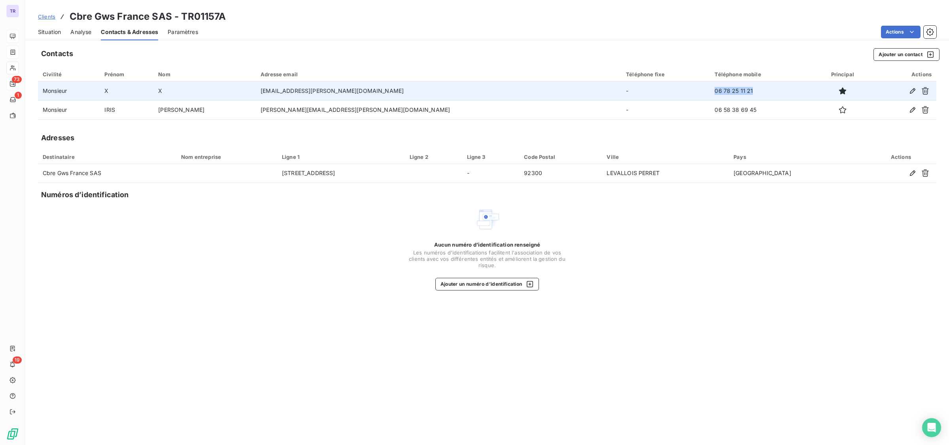
drag, startPoint x: 706, startPoint y: 87, endPoint x: 640, endPoint y: 86, distance: 66.0
click at [710, 86] on td "06 78 25 11 21" at bounding box center [761, 90] width 103 height 19
copy td "06 78 25 11 21"
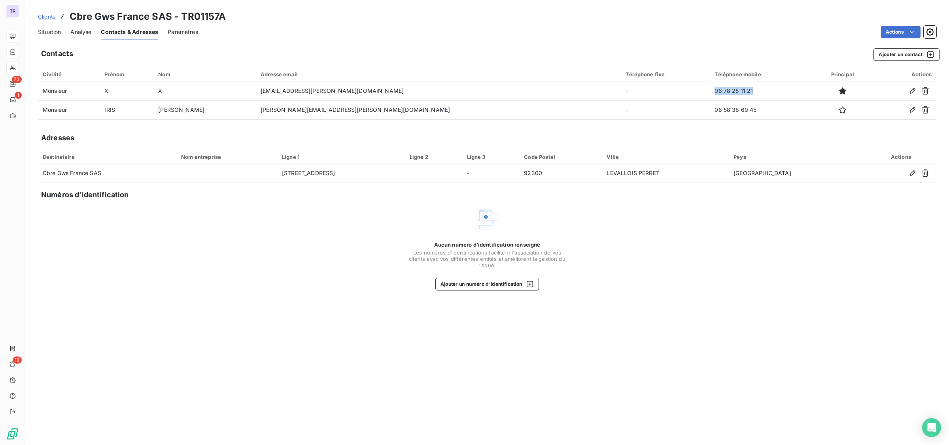
click at [127, 29] on span "Contacts & Adresses" at bounding box center [129, 32] width 57 height 8
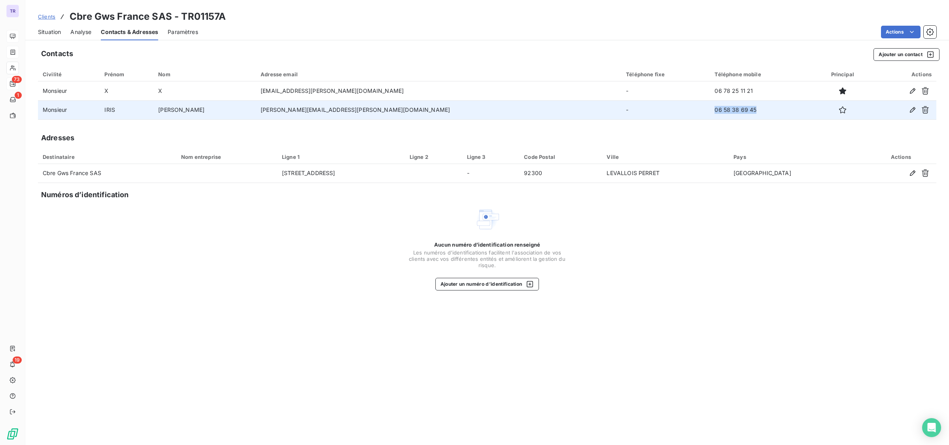
drag, startPoint x: 684, startPoint y: 111, endPoint x: 635, endPoint y: 110, distance: 49.0
click at [635, 110] on tr "Monsieur [PERSON_NAME] SOATTO [EMAIL_ADDRESS][PERSON_NAME][DOMAIN_NAME] - 06 58…" at bounding box center [487, 109] width 898 height 19
copy tr "06 58 38 69 45"
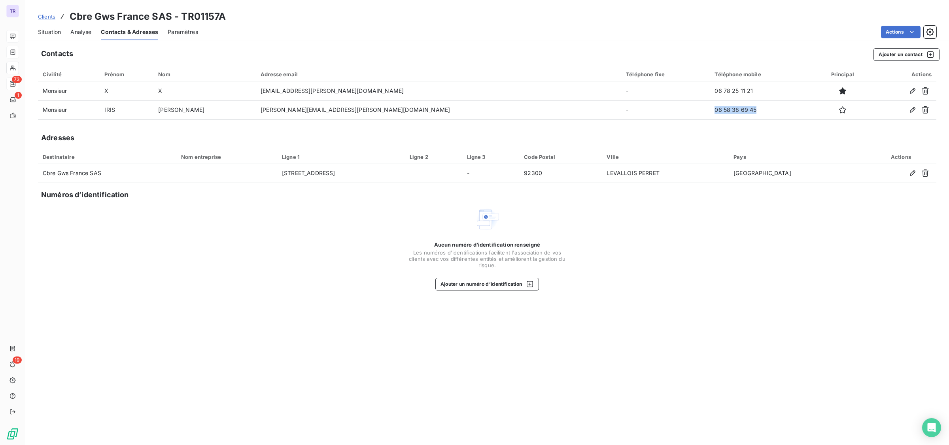
click at [42, 27] on div "Situation" at bounding box center [49, 32] width 23 height 17
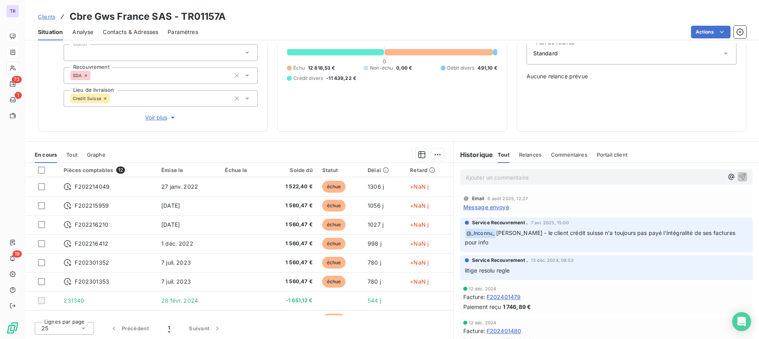
scroll to position [0, 0]
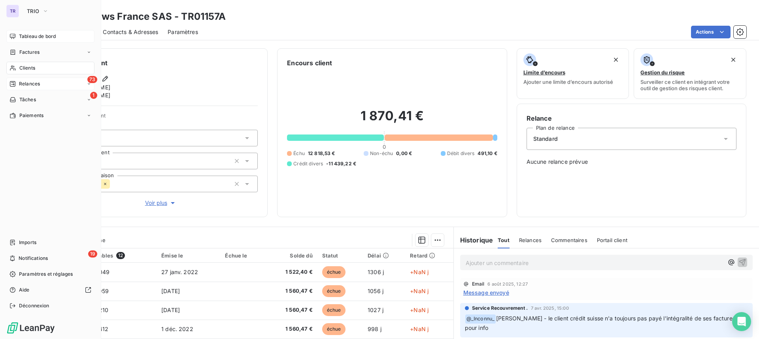
drag, startPoint x: 29, startPoint y: 51, endPoint x: 97, endPoint y: 50, distance: 68.4
click at [29, 51] on span "Factures" at bounding box center [29, 52] width 20 height 7
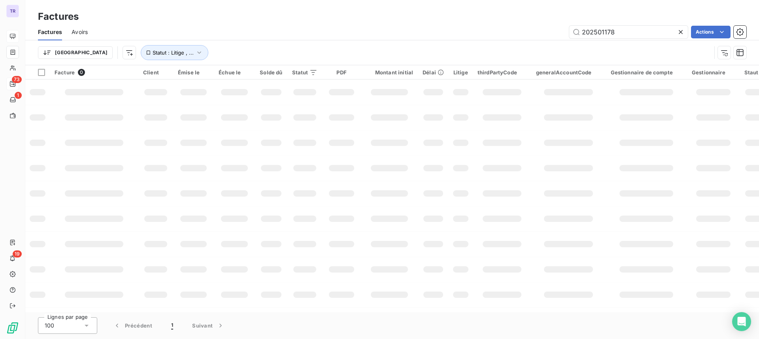
drag, startPoint x: 636, startPoint y: 32, endPoint x: 524, endPoint y: 45, distance: 112.9
click at [491, 43] on div "Factures Avoirs 202501178 Actions Trier Statut : Litige , ..." at bounding box center [392, 44] width 734 height 41
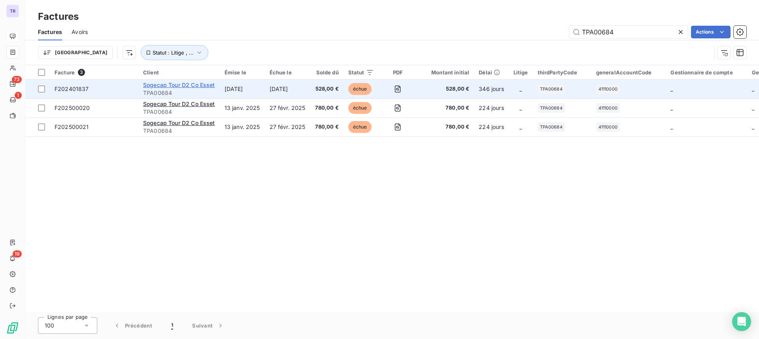
type input "TPA00684"
click at [189, 82] on span "Sogecap Tour D2 Co Esset" at bounding box center [179, 84] width 72 height 7
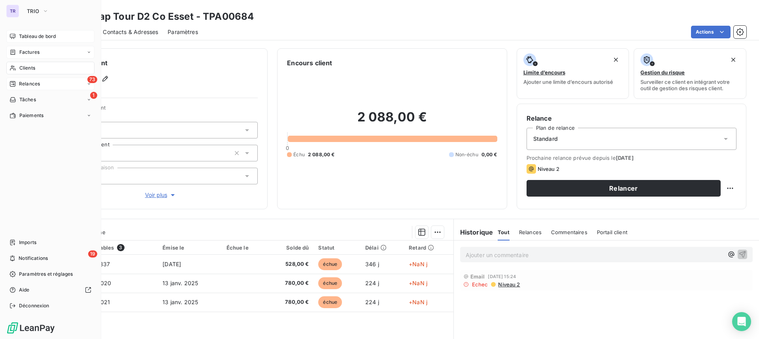
click at [25, 47] on div "Factures" at bounding box center [50, 52] width 88 height 13
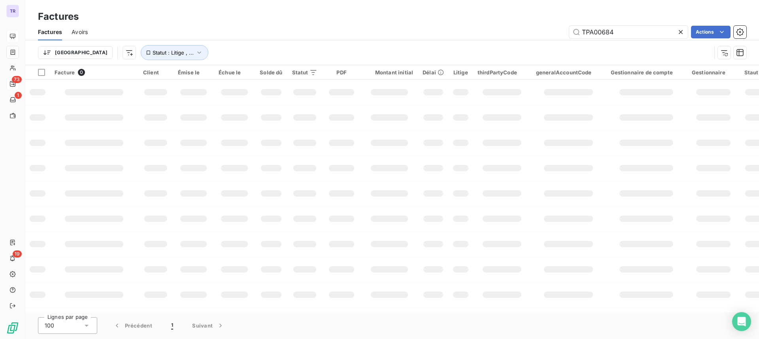
drag, startPoint x: 639, startPoint y: 32, endPoint x: 446, endPoint y: 32, distance: 193.7
click at [469, 32] on div "TPA00684 Actions" at bounding box center [421, 32] width 649 height 13
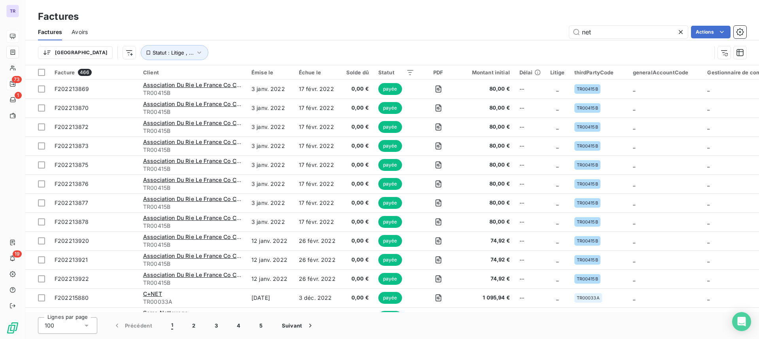
drag, startPoint x: 641, startPoint y: 28, endPoint x: 532, endPoint y: 28, distance: 108.7
click at [532, 28] on div "net Actions" at bounding box center [421, 32] width 649 height 13
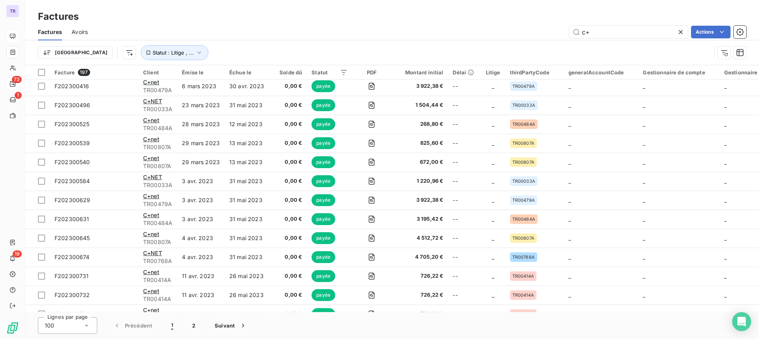
scroll to position [642, 0]
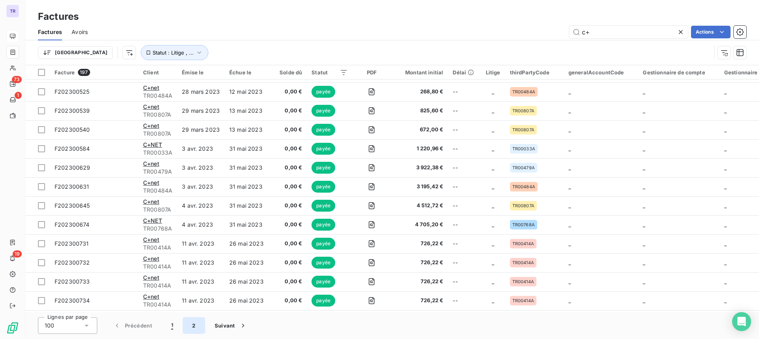
type input "c+"
click at [196, 329] on button "2" at bounding box center [194, 325] width 22 height 17
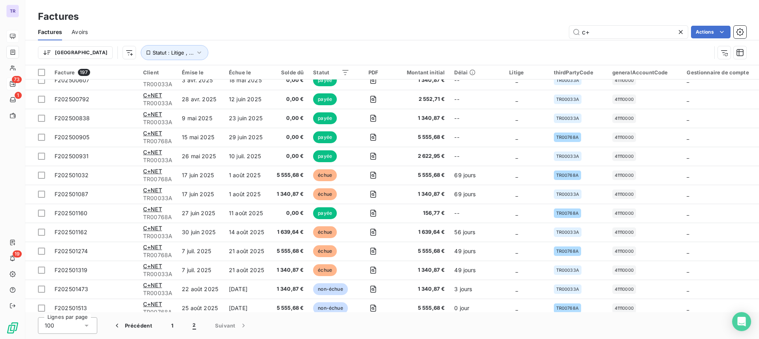
scroll to position [1612, 0]
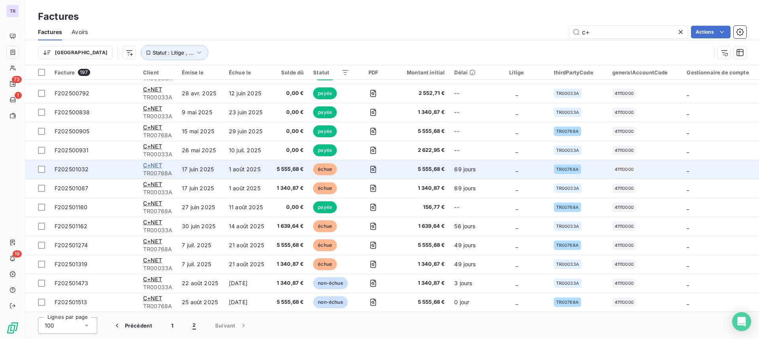
click at [161, 163] on span "C+NET" at bounding box center [152, 165] width 19 height 7
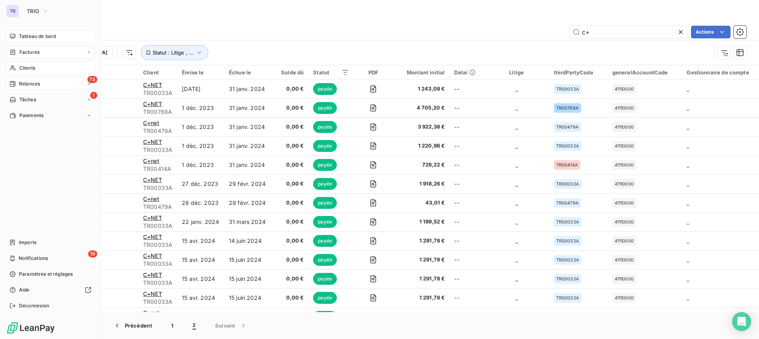
click at [36, 73] on div "Clients" at bounding box center [50, 68] width 88 height 13
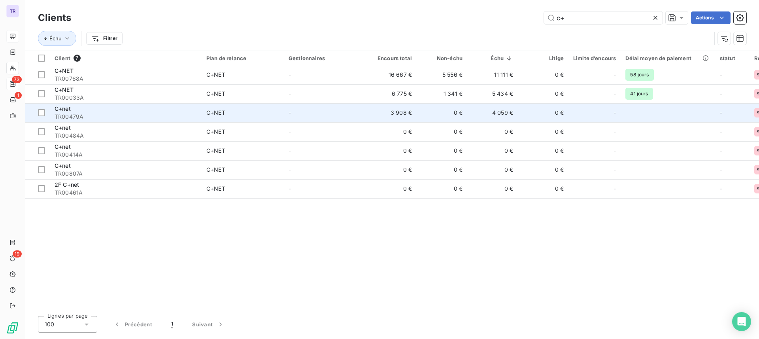
type input "c+"
click at [113, 111] on div "C+net" at bounding box center [126, 109] width 142 height 8
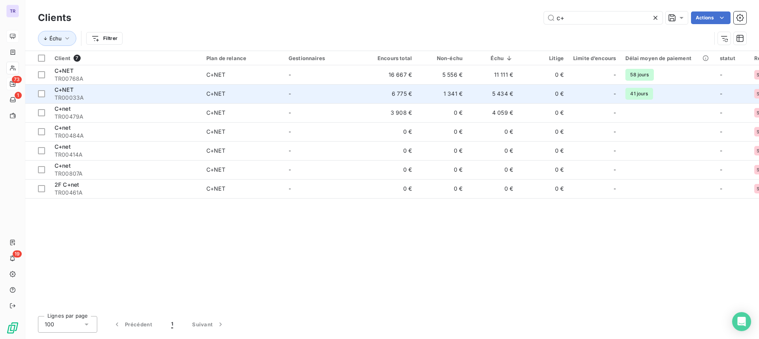
click at [211, 89] on td "C+NET" at bounding box center [243, 93] width 82 height 19
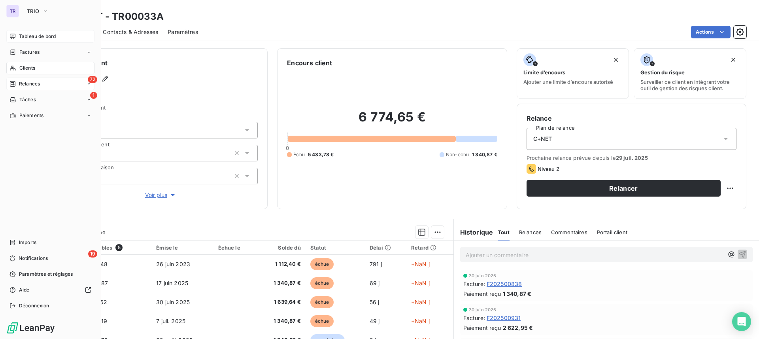
click at [26, 34] on span "Tableau de bord" at bounding box center [37, 36] width 37 height 7
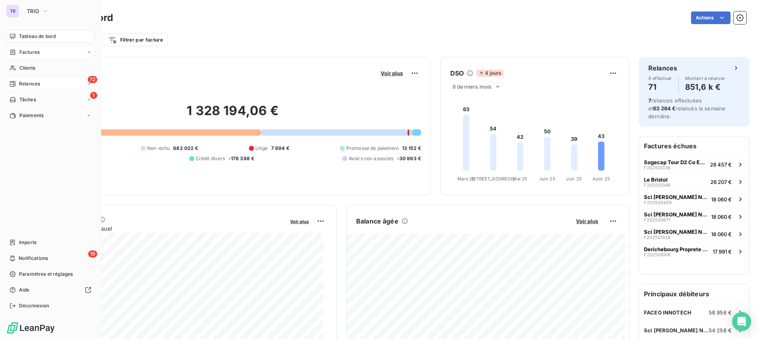
click at [36, 53] on span "Factures" at bounding box center [29, 52] width 20 height 7
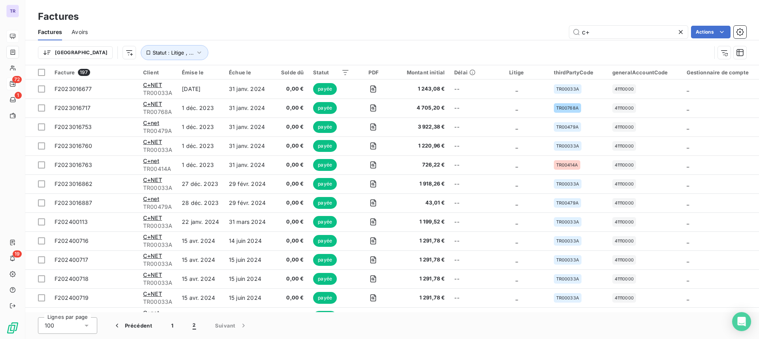
drag, startPoint x: 586, startPoint y: 31, endPoint x: 605, endPoint y: 45, distance: 23.5
click at [557, 33] on div "c+ Actions" at bounding box center [421, 32] width 649 height 13
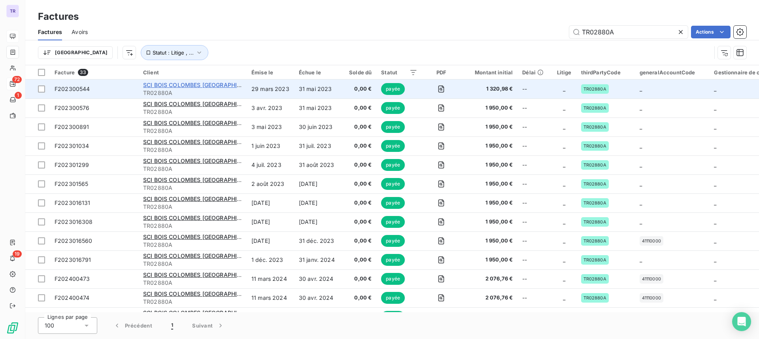
type input "TR02880A"
click at [217, 83] on span "SCI BOIS COLOMBES [GEOGRAPHIC_DATA]" at bounding box center [201, 84] width 116 height 7
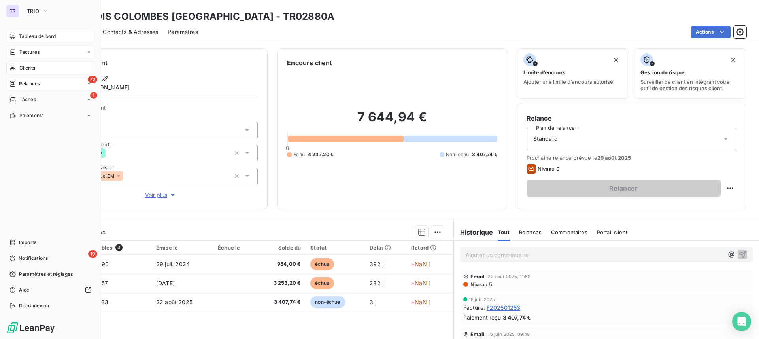
drag, startPoint x: 25, startPoint y: 48, endPoint x: 54, endPoint y: 49, distance: 29.3
click at [23, 52] on span "Factures" at bounding box center [29, 52] width 20 height 7
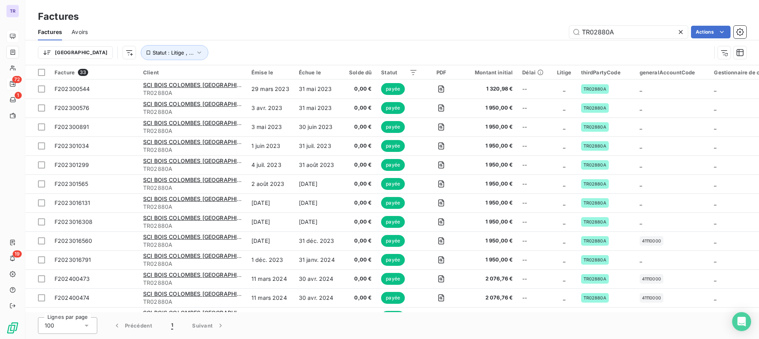
drag, startPoint x: 625, startPoint y: 31, endPoint x: 565, endPoint y: 44, distance: 61.0
click at [531, 32] on div "TR02880A Actions" at bounding box center [421, 32] width 649 height 13
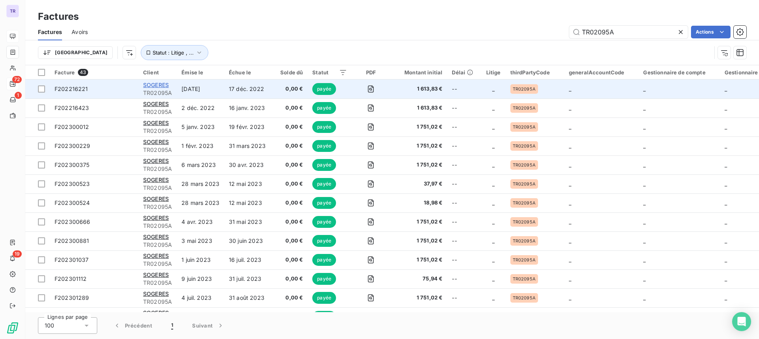
type input "TR02095A"
click at [154, 87] on span "SOGERES" at bounding box center [156, 84] width 26 height 7
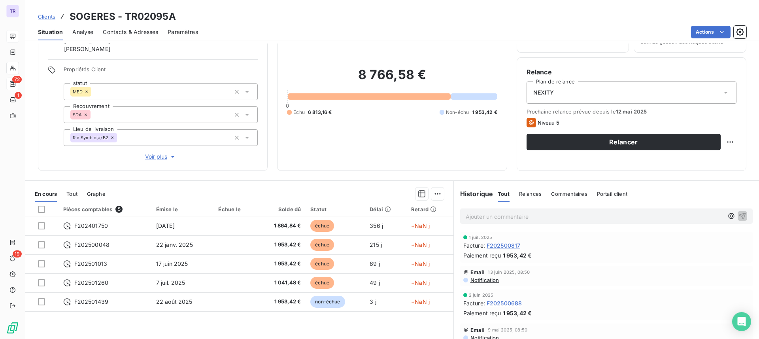
scroll to position [85, 0]
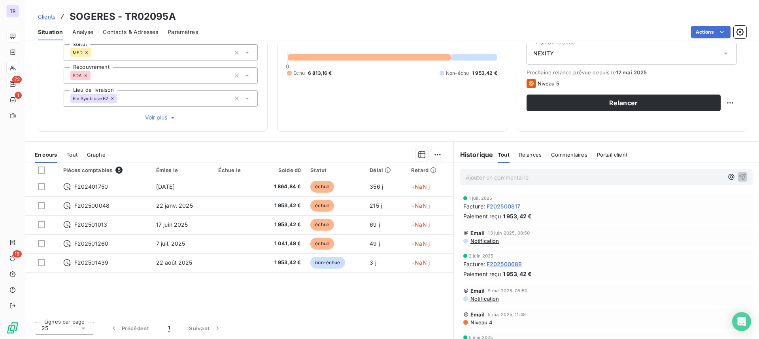
click at [434, 105] on div "8 766,58 € 0 Échu 6 813,16 € Non-échu 1 953,42 €" at bounding box center [392, 52] width 210 height 140
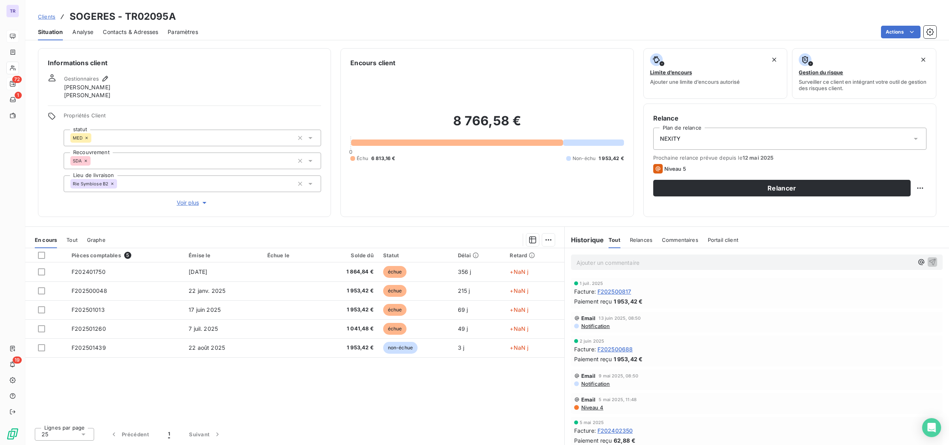
scroll to position [0, 0]
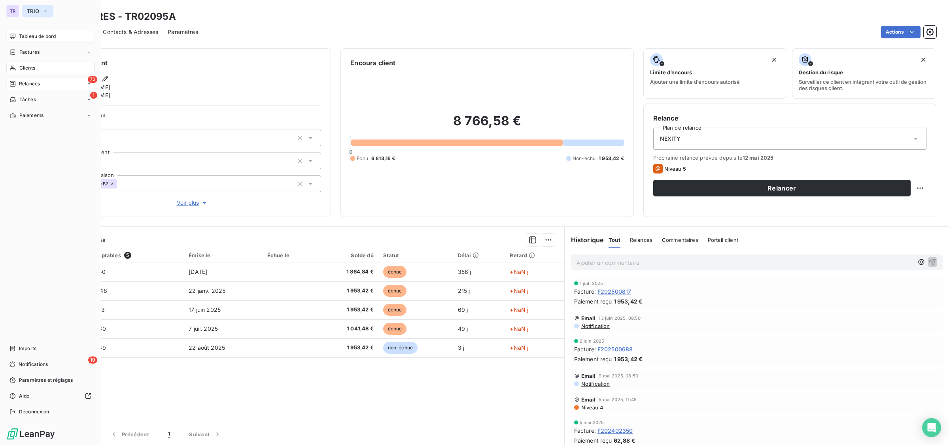
click at [34, 7] on button "TRIO" at bounding box center [37, 11] width 31 height 13
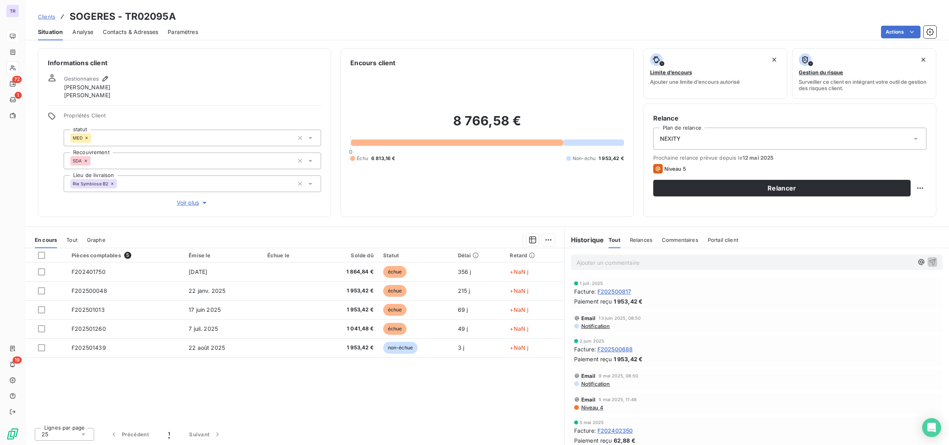
click at [330, 32] on div "Actions" at bounding box center [572, 32] width 729 height 13
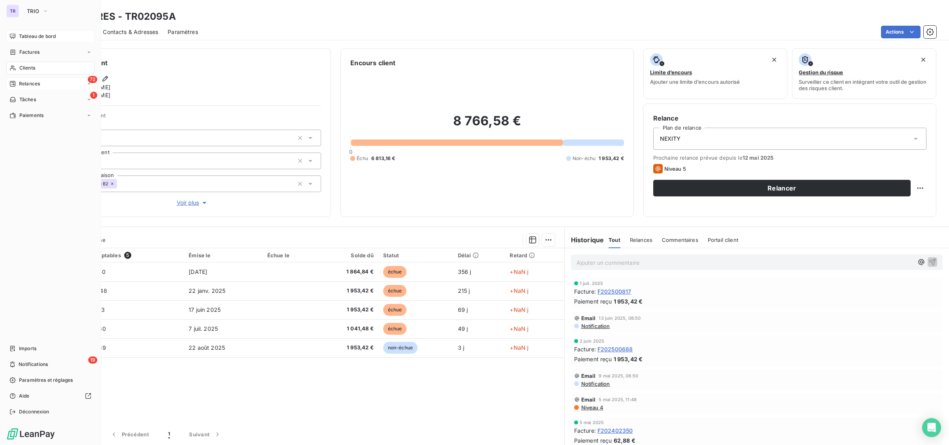
click at [43, 36] on span "Tableau de bord" at bounding box center [37, 36] width 37 height 7
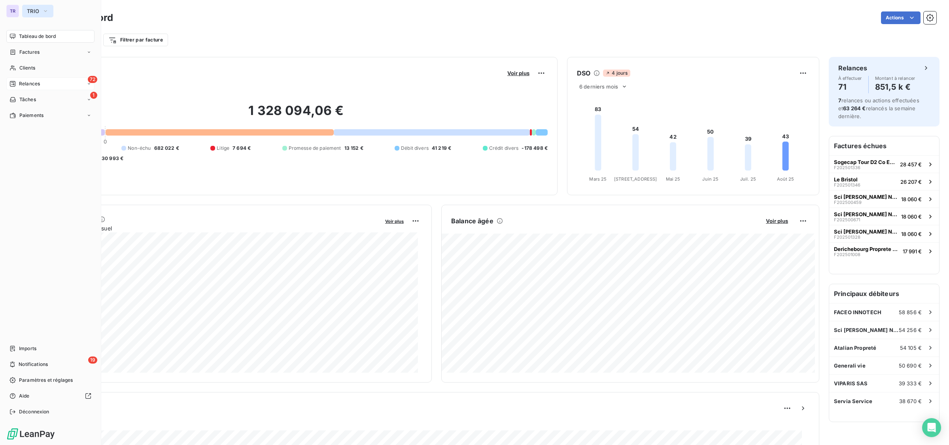
click at [30, 8] on span "TRIO" at bounding box center [33, 11] width 12 height 6
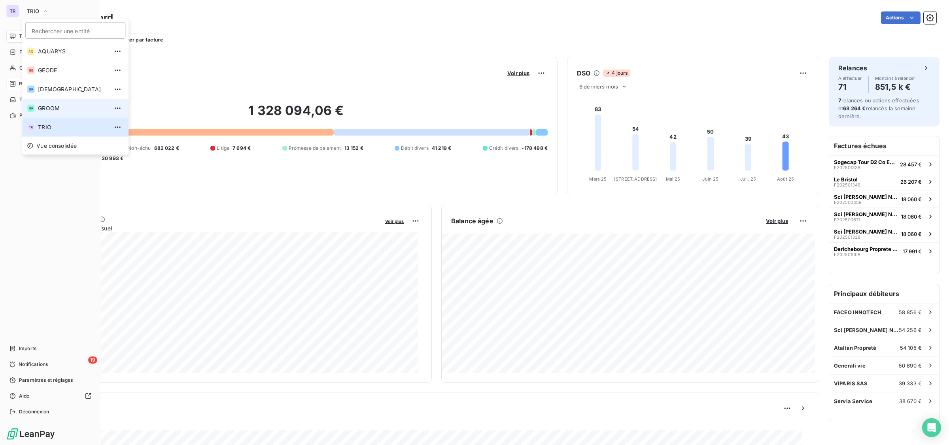
click at [46, 100] on li "GR GROOM" at bounding box center [75, 108] width 106 height 19
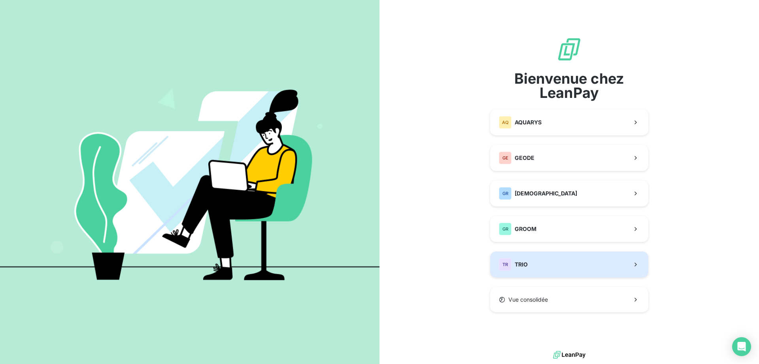
click at [553, 269] on button "TR TRIO" at bounding box center [569, 265] width 158 height 26
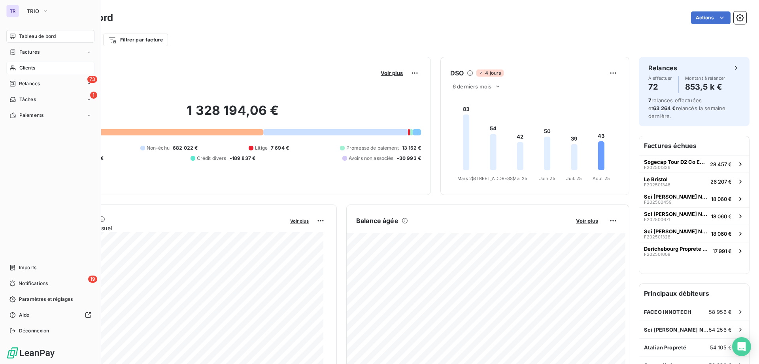
click at [65, 68] on div "Clients" at bounding box center [50, 68] width 88 height 13
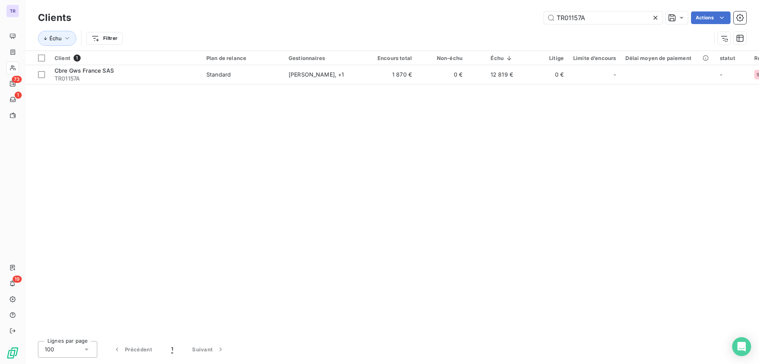
drag, startPoint x: 643, startPoint y: 20, endPoint x: 282, endPoint y: 19, distance: 360.5
click at [283, 19] on div "TR01157A Actions" at bounding box center [414, 17] width 666 height 13
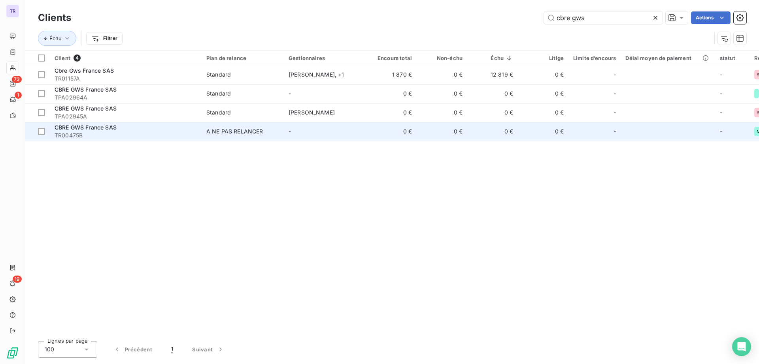
type input "cbre gws"
click at [87, 125] on span "CBRE GWS France SAS" at bounding box center [86, 127] width 62 height 7
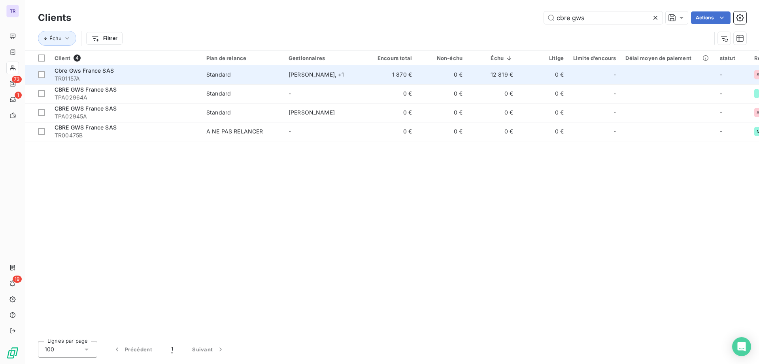
click at [129, 71] on div "Cbre Gws France SAS" at bounding box center [126, 71] width 142 height 8
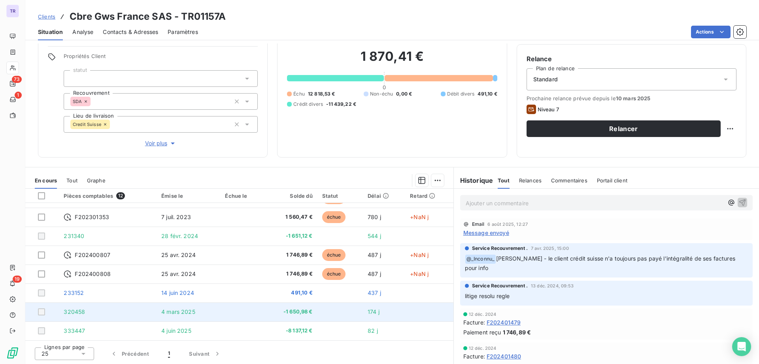
scroll to position [60, 0]
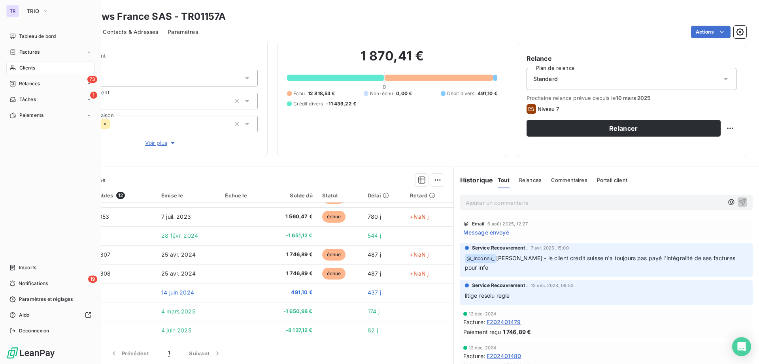
click at [31, 67] on span "Clients" at bounding box center [27, 67] width 16 height 7
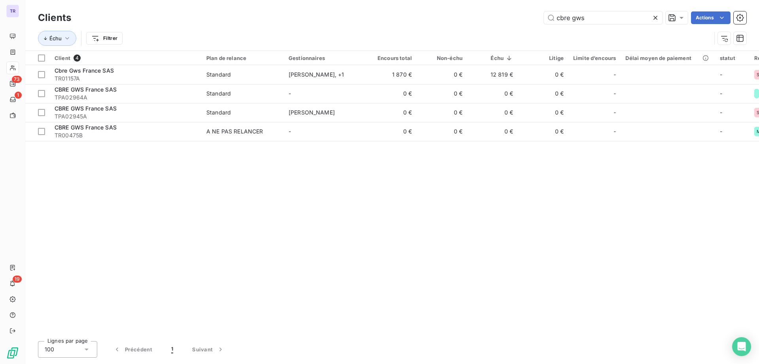
drag, startPoint x: 629, startPoint y: 21, endPoint x: 486, endPoint y: 21, distance: 143.5
click at [486, 21] on div "cbre gws Actions" at bounding box center [414, 17] width 666 height 13
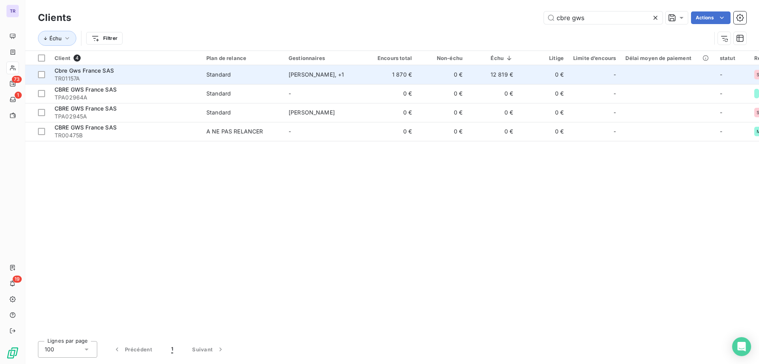
click at [95, 73] on span "Cbre Gws France SAS" at bounding box center [84, 70] width 59 height 7
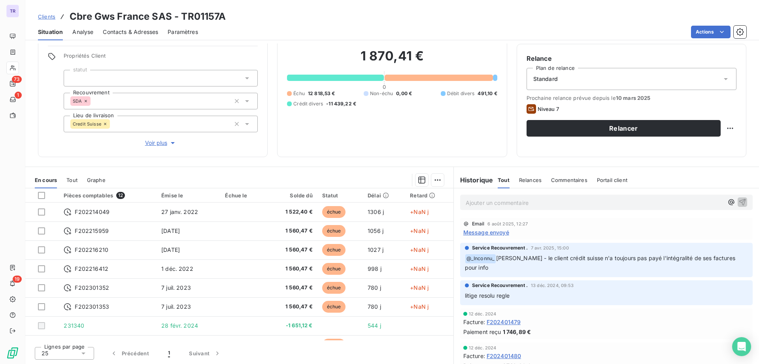
scroll to position [90, 0]
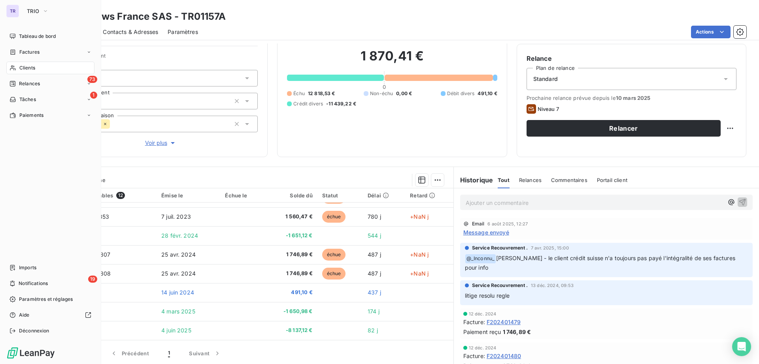
click at [30, 70] on span "Clients" at bounding box center [27, 67] width 16 height 7
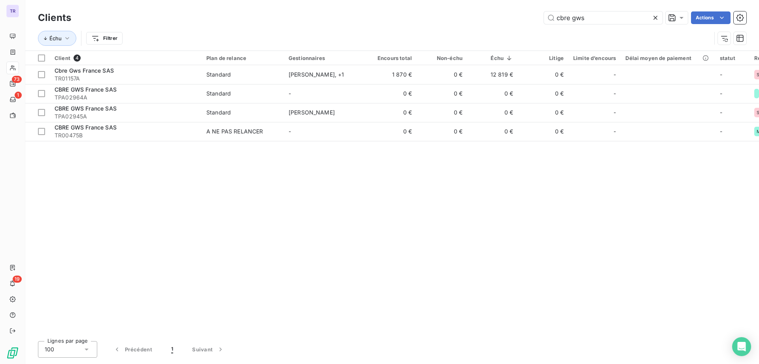
drag, startPoint x: 588, startPoint y: 13, endPoint x: 448, endPoint y: 14, distance: 139.5
click at [452, 24] on div "cbre gws Actions" at bounding box center [414, 17] width 666 height 13
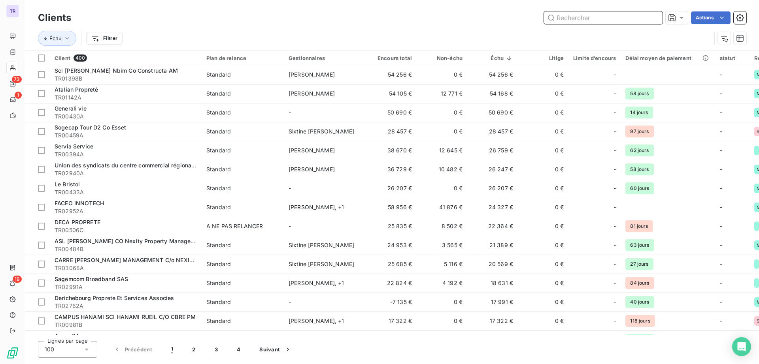
drag, startPoint x: 594, startPoint y: 12, endPoint x: 595, endPoint y: 20, distance: 8.3
click at [595, 19] on input "text" at bounding box center [603, 17] width 119 height 13
paste input "TR00232B"
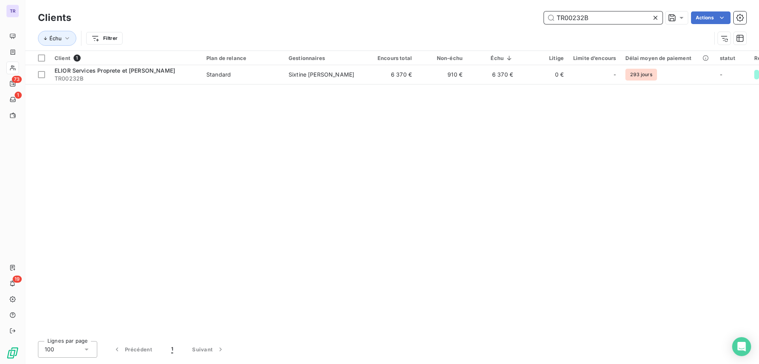
type input "TR00232B"
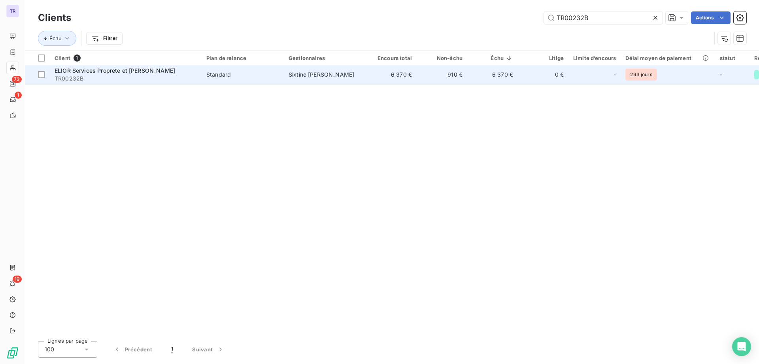
click at [135, 76] on span "TR00232B" at bounding box center [126, 79] width 142 height 8
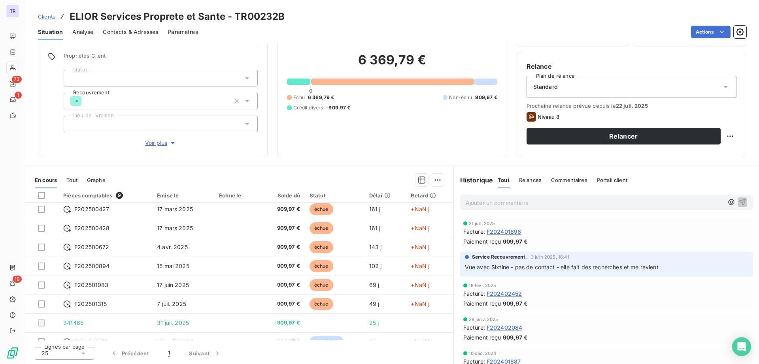
scroll to position [33, 0]
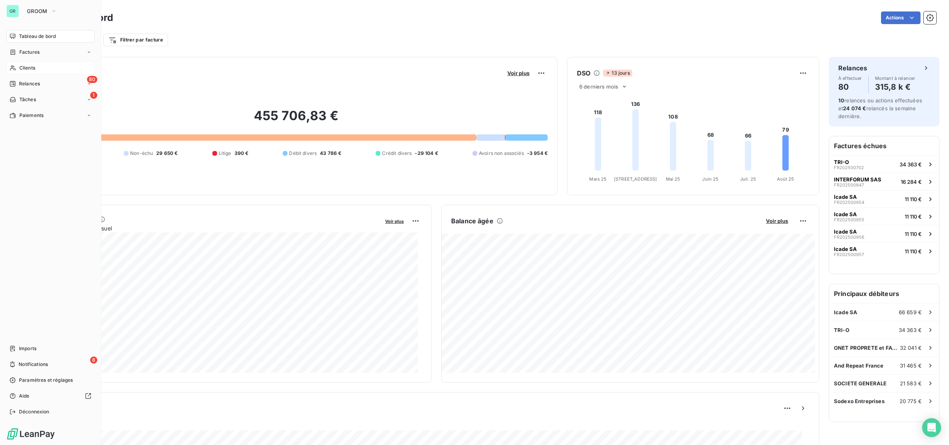
click at [24, 68] on span "Clients" at bounding box center [27, 67] width 16 height 7
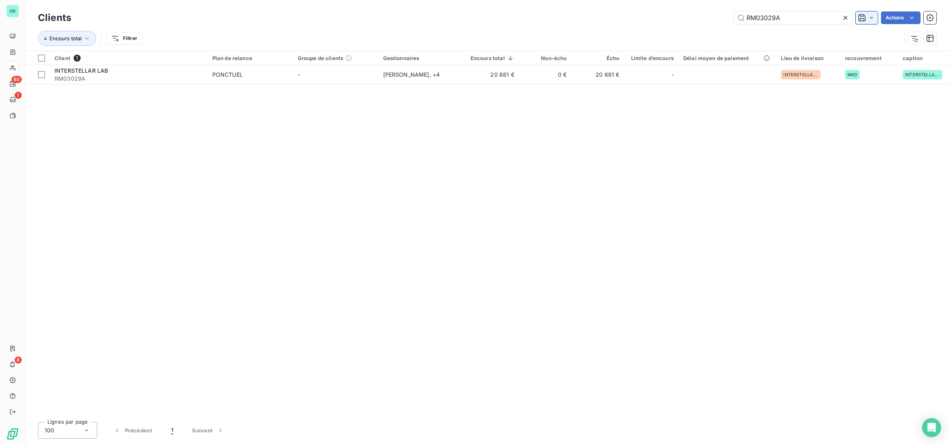
type input "RM03029A"
click at [860, 14] on icon at bounding box center [862, 18] width 8 height 8
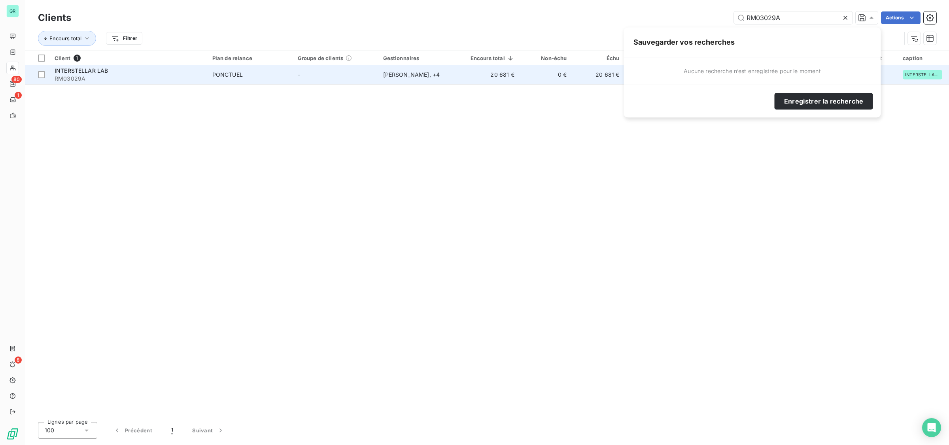
click at [107, 68] on span "INTERSTELLAR LAB" at bounding box center [81, 70] width 53 height 7
